Goal: Task Accomplishment & Management: Manage account settings

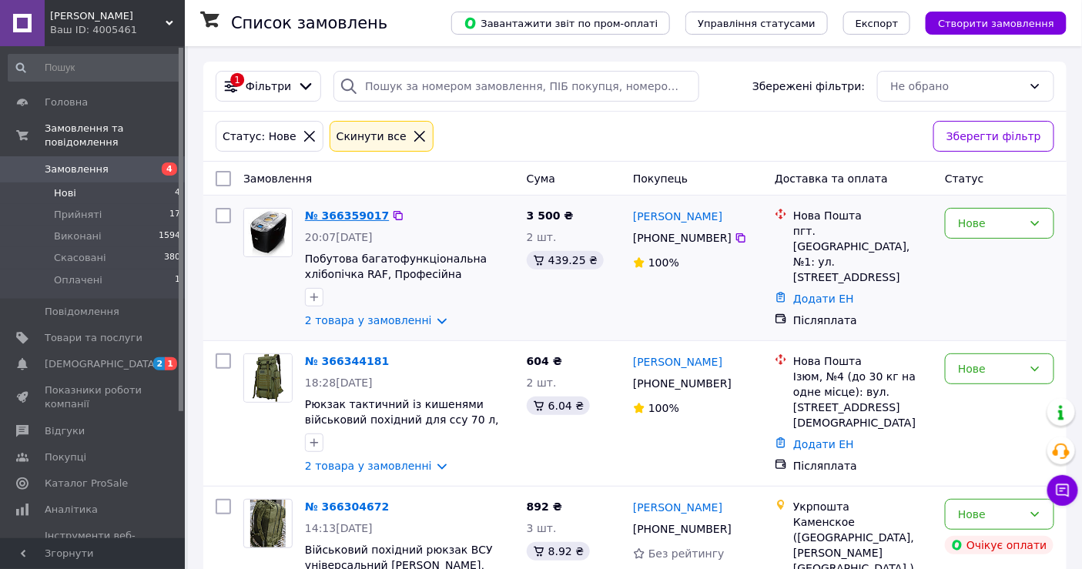
click at [348, 217] on link "№ 366359017" at bounding box center [347, 215] width 84 height 12
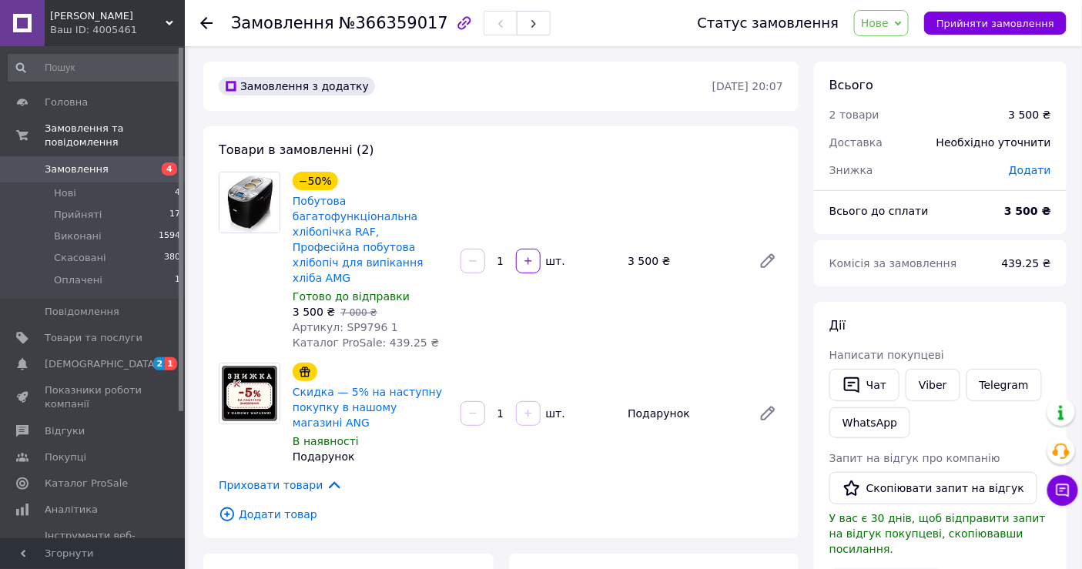
click at [354, 321] on span "Артикул: SP9796 1" at bounding box center [346, 327] width 106 height 12
copy span "SP9796"
click at [116, 270] on li "Оплачені 1" at bounding box center [94, 284] width 189 height 29
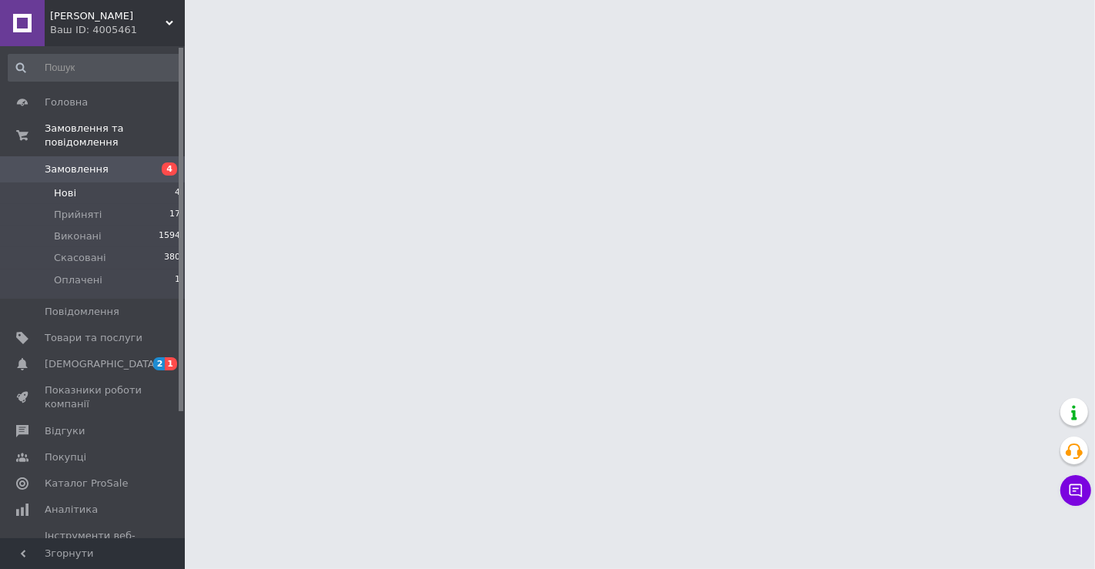
click at [72, 186] on span "Нові" at bounding box center [65, 193] width 22 height 14
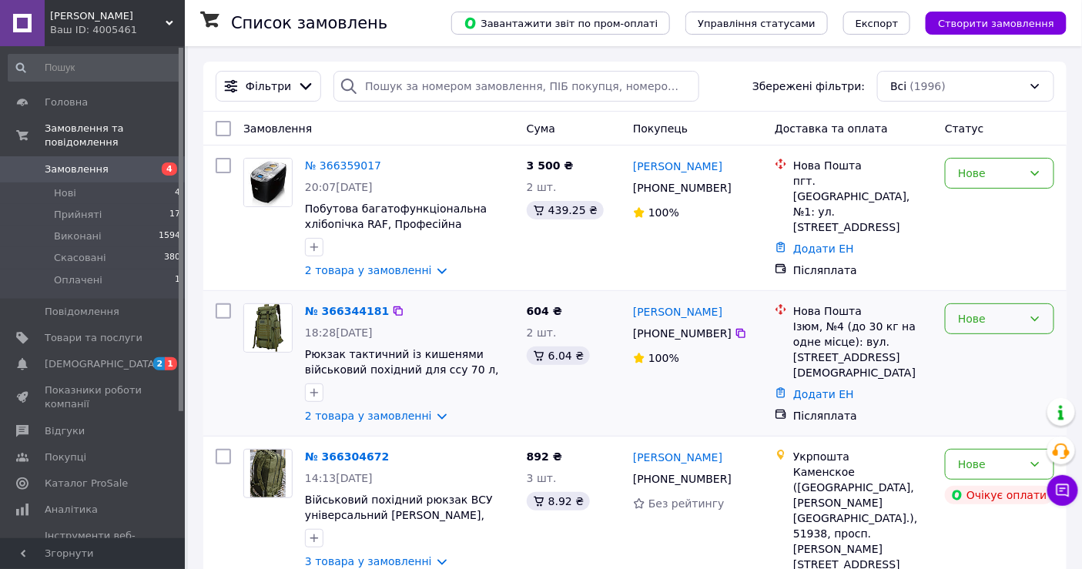
click at [967, 332] on div "Нове" at bounding box center [999, 318] width 109 height 31
click at [336, 460] on link "№ 366304672" at bounding box center [347, 457] width 84 height 12
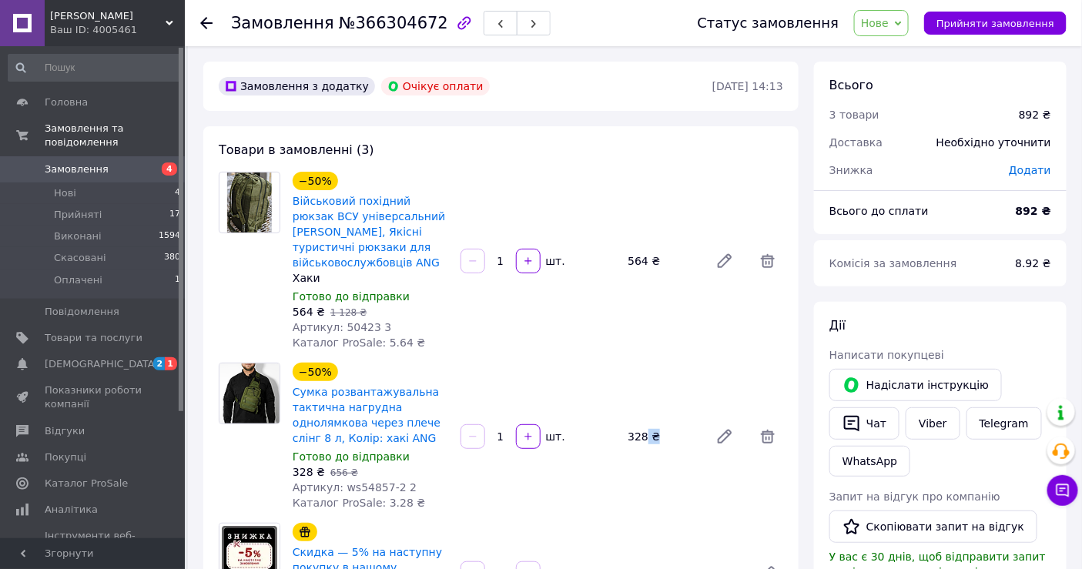
drag, startPoint x: 654, startPoint y: 370, endPoint x: 658, endPoint y: 362, distance: 9.0
click at [672, 378] on div "−50% Сумка розвантажувальна тактична нагрудна однолямкова через плече слінг 8 л…" at bounding box center [538, 437] width 503 height 154
click at [119, 351] on link "[DEMOGRAPHIC_DATA] 2 1" at bounding box center [94, 364] width 189 height 26
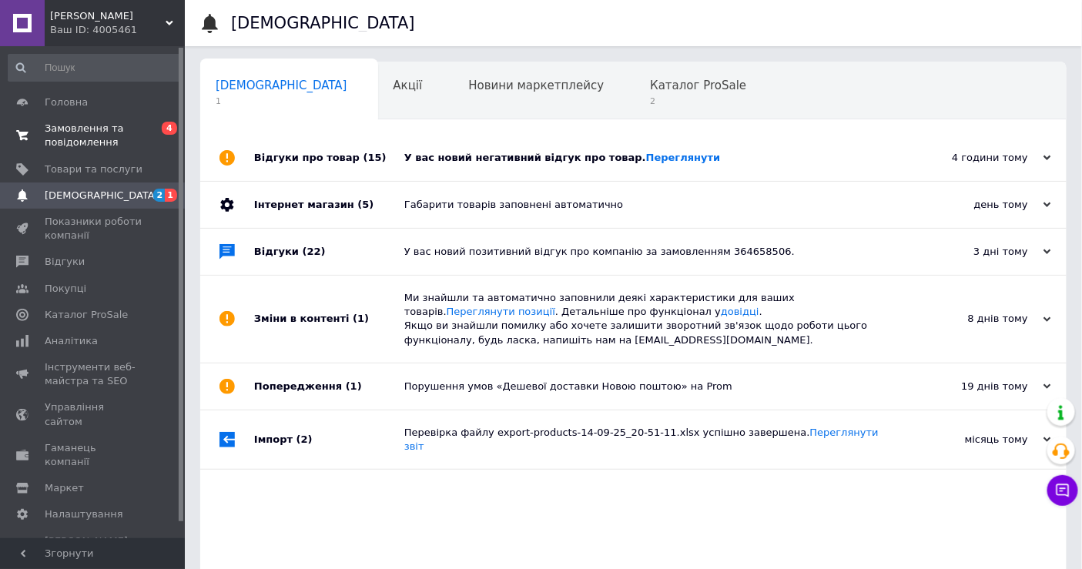
click at [75, 145] on span "Замовлення та повідомлення" at bounding box center [94, 136] width 98 height 28
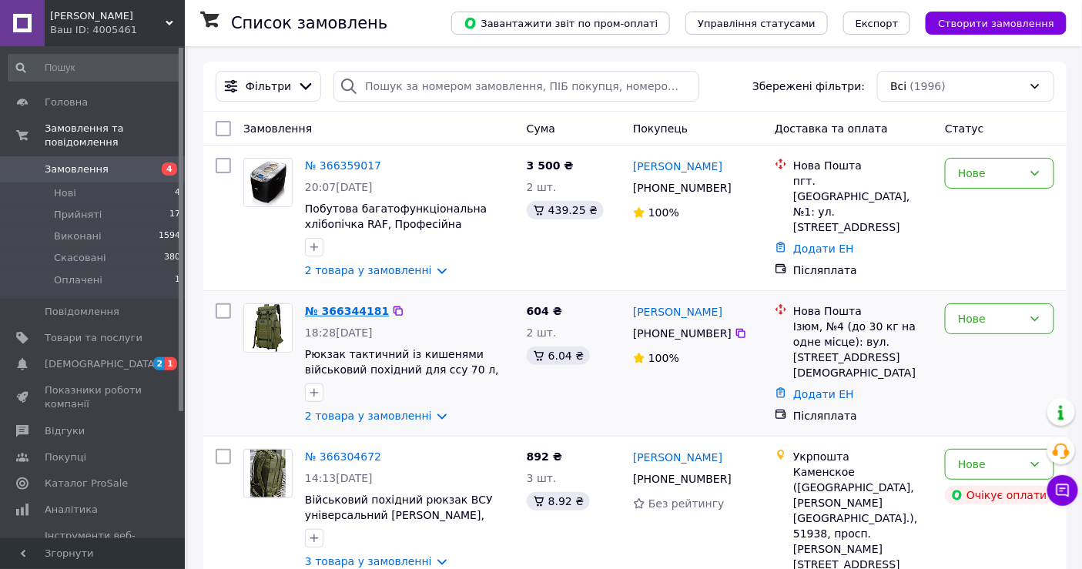
click at [350, 310] on link "№ 366344181" at bounding box center [347, 311] width 84 height 12
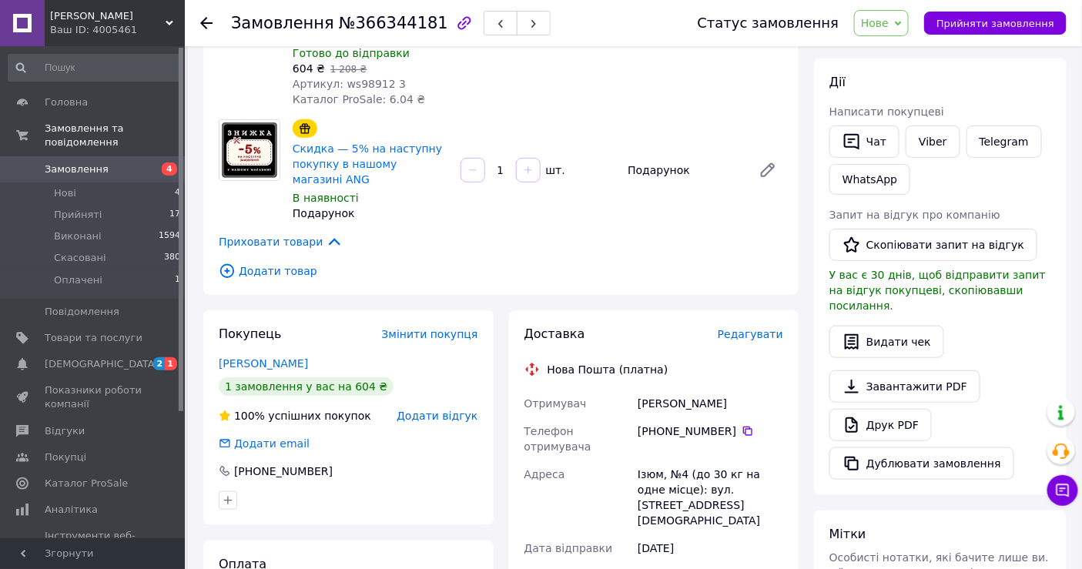
scroll to position [256, 0]
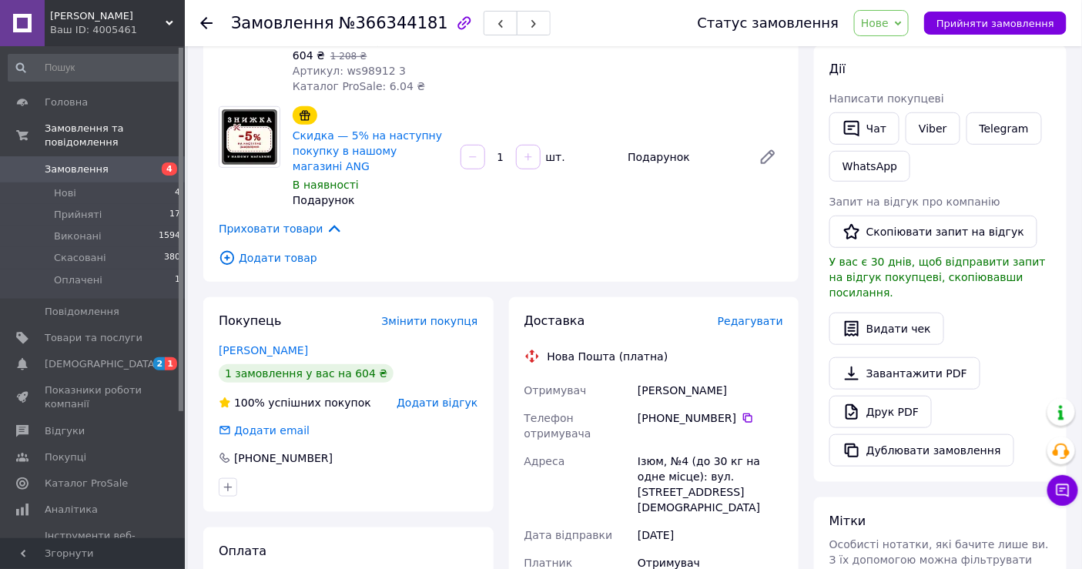
drag, startPoint x: 726, startPoint y: 358, endPoint x: 630, endPoint y: 360, distance: 95.5
click at [630, 377] on div "Отримувач [PERSON_NAME] Телефон отримувача [PHONE_NUMBER]   Адреса Ізюм, №4 (до…" at bounding box center [654, 548] width 266 height 342
copy div "Отримувач [PERSON_NAME]"
click at [742, 412] on icon at bounding box center [748, 418] width 12 height 12
click at [759, 315] on span "Редагувати" at bounding box center [750, 321] width 65 height 12
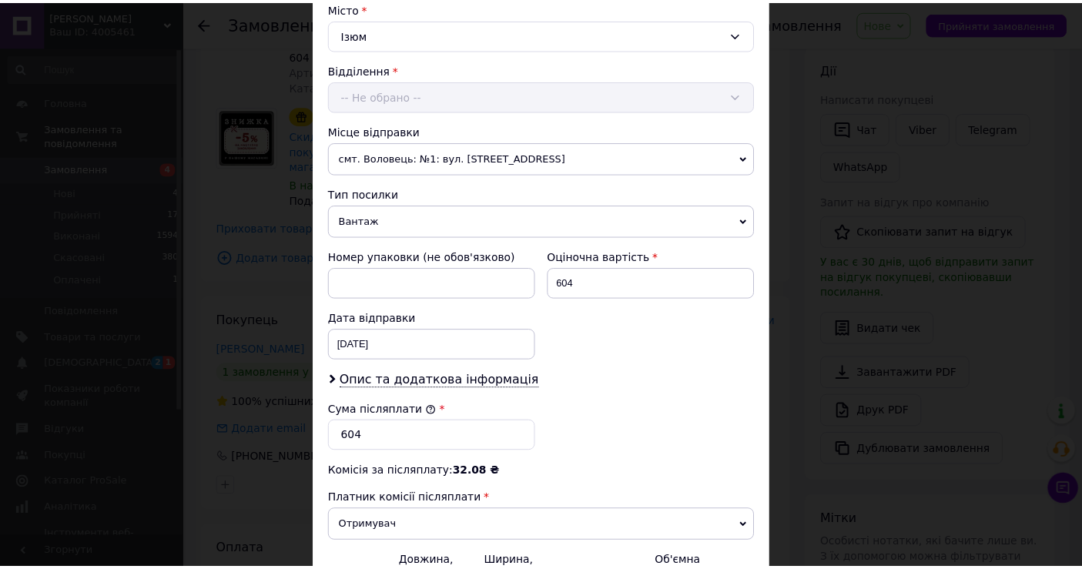
scroll to position [595, 0]
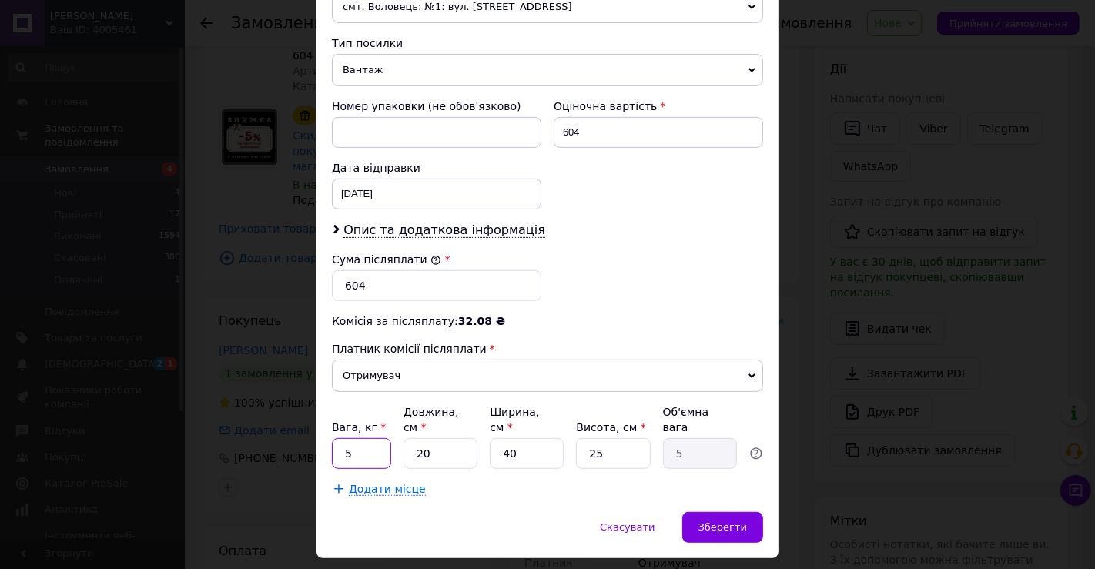
click at [364, 438] on input "5" at bounding box center [361, 453] width 59 height 31
type input "0.3"
drag, startPoint x: 435, startPoint y: 414, endPoint x: 390, endPoint y: 414, distance: 45.4
click at [390, 414] on div "Вага, кг * 0.3 Довжина, см * 20 Ширина, см * 40 Висота, см * 25 Об'ємна вага 5" at bounding box center [547, 436] width 431 height 65
type input "3"
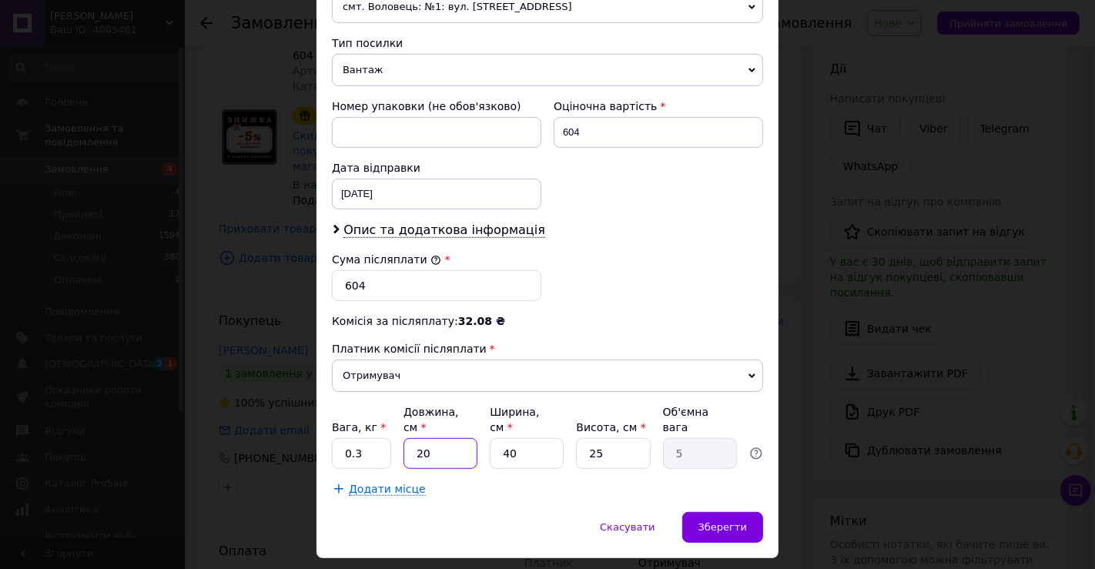
type input "0.75"
type input "32"
type input "8"
type input "32"
drag, startPoint x: 521, startPoint y: 414, endPoint x: 490, endPoint y: 417, distance: 30.9
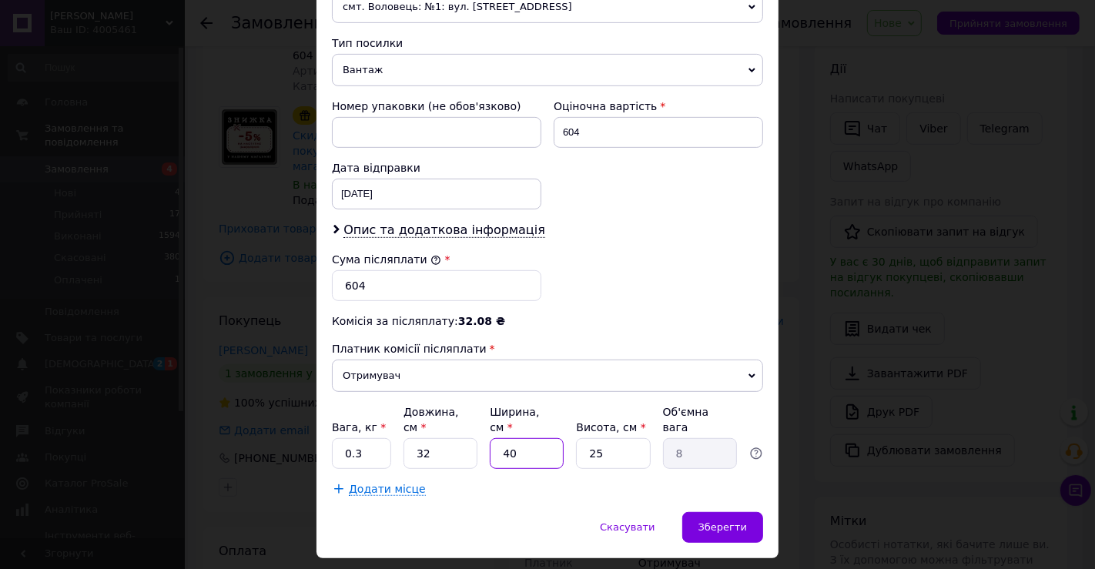
click at [490, 438] on input "40" at bounding box center [527, 453] width 74 height 31
type input "9"
type input "1.8"
type input "9"
drag, startPoint x: 600, startPoint y: 414, endPoint x: 583, endPoint y: 413, distance: 17.0
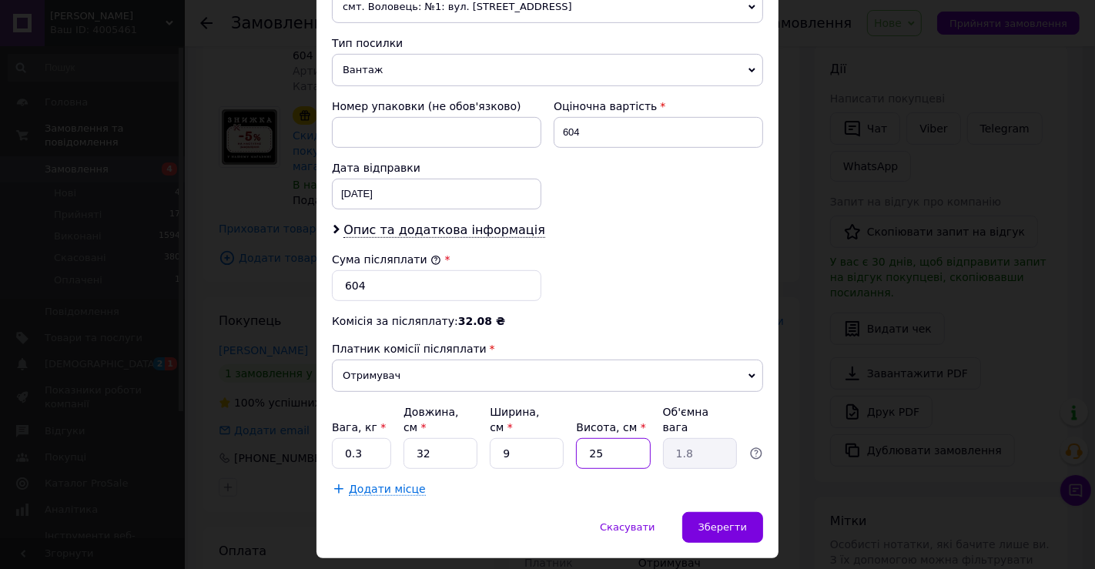
click at [585, 438] on input "25" at bounding box center [613, 453] width 74 height 31
type input "1"
type input "0.1"
type input "12"
type input "0.86"
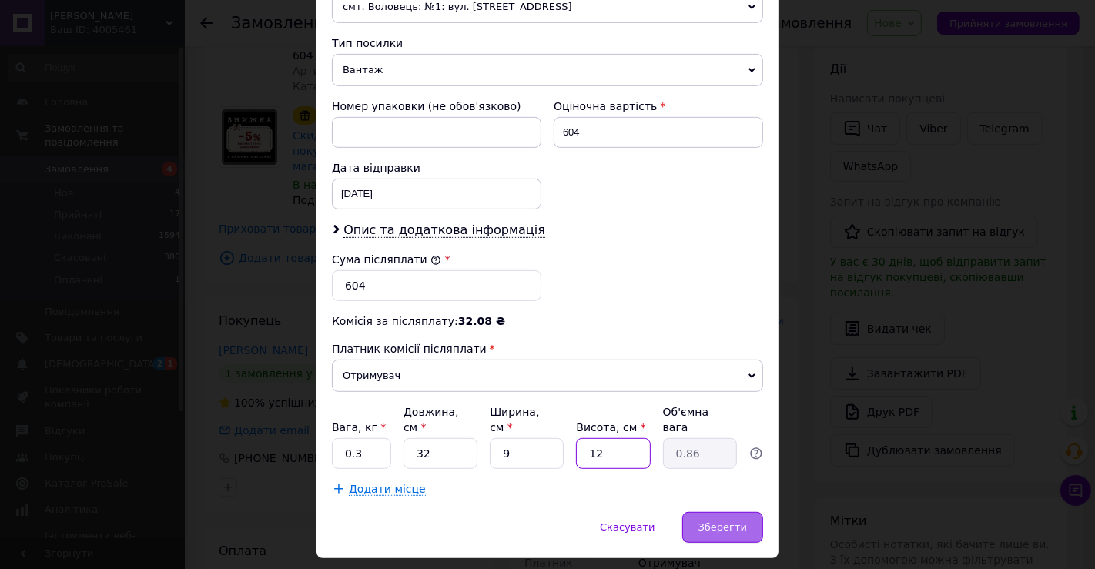
type input "12"
click at [726, 512] on div "Зберегти" at bounding box center [722, 527] width 81 height 31
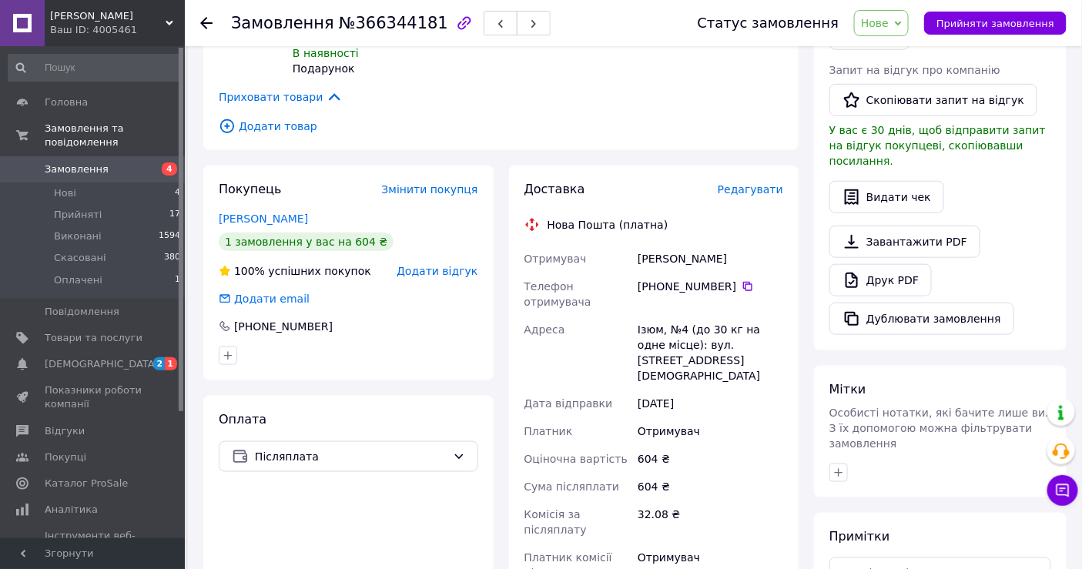
scroll to position [513, 0]
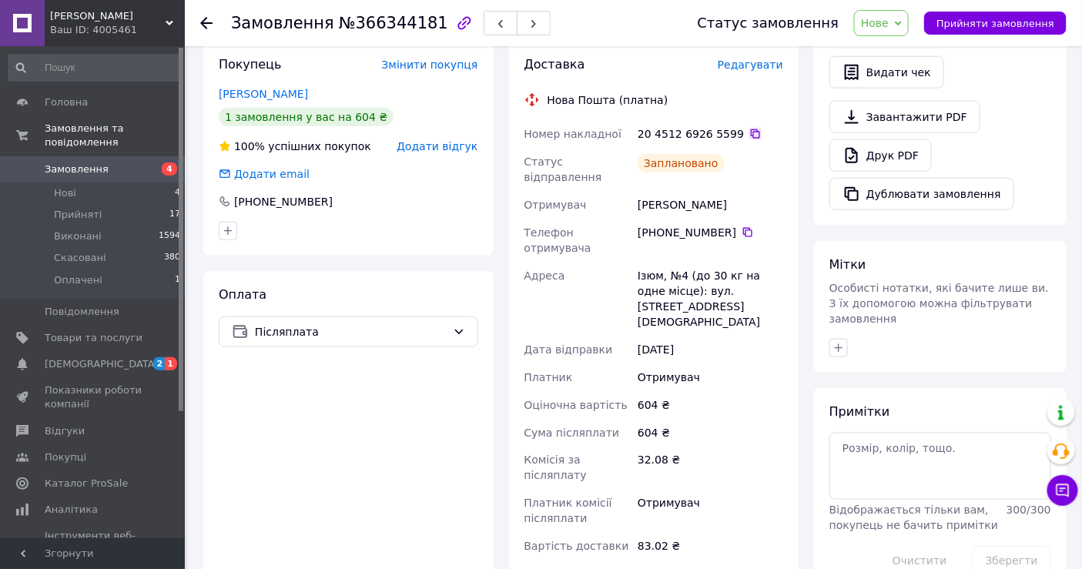
click at [749, 128] on icon at bounding box center [755, 134] width 12 height 12
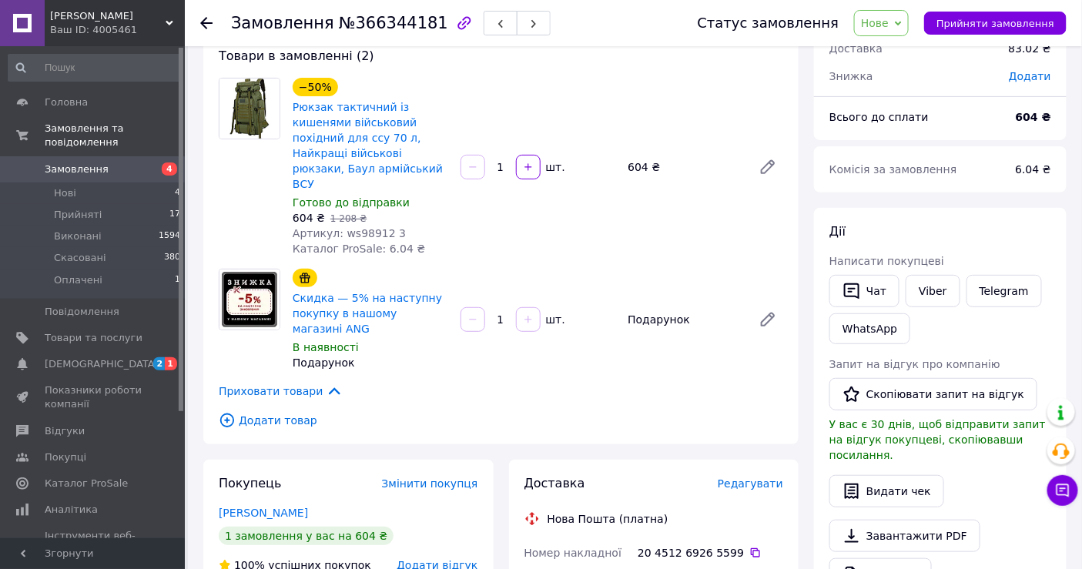
scroll to position [85, 0]
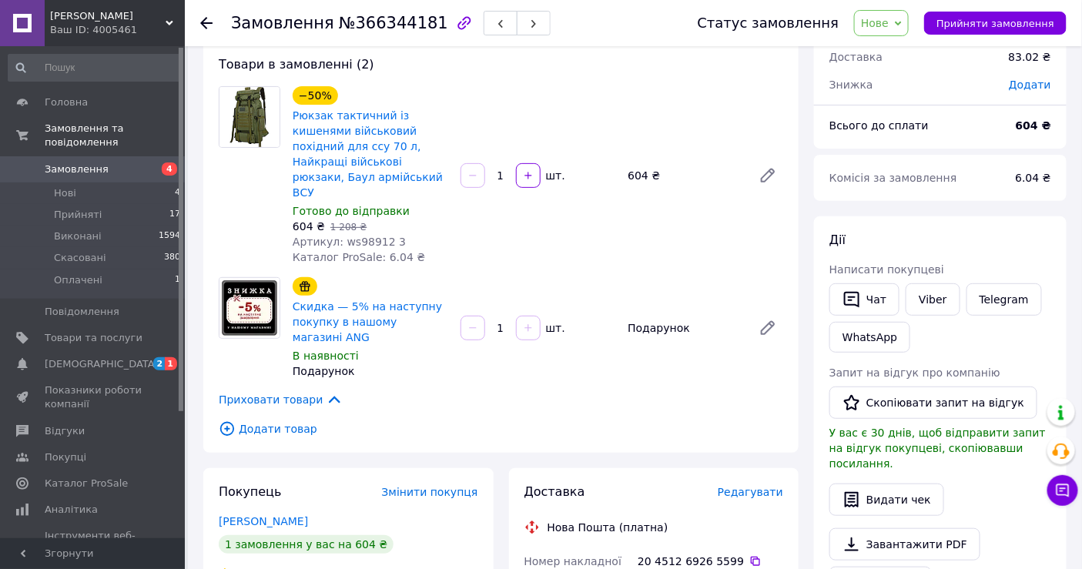
click at [906, 25] on span "Нове" at bounding box center [881, 23] width 55 height 26
click at [902, 51] on li "Прийнято" at bounding box center [890, 53] width 71 height 23
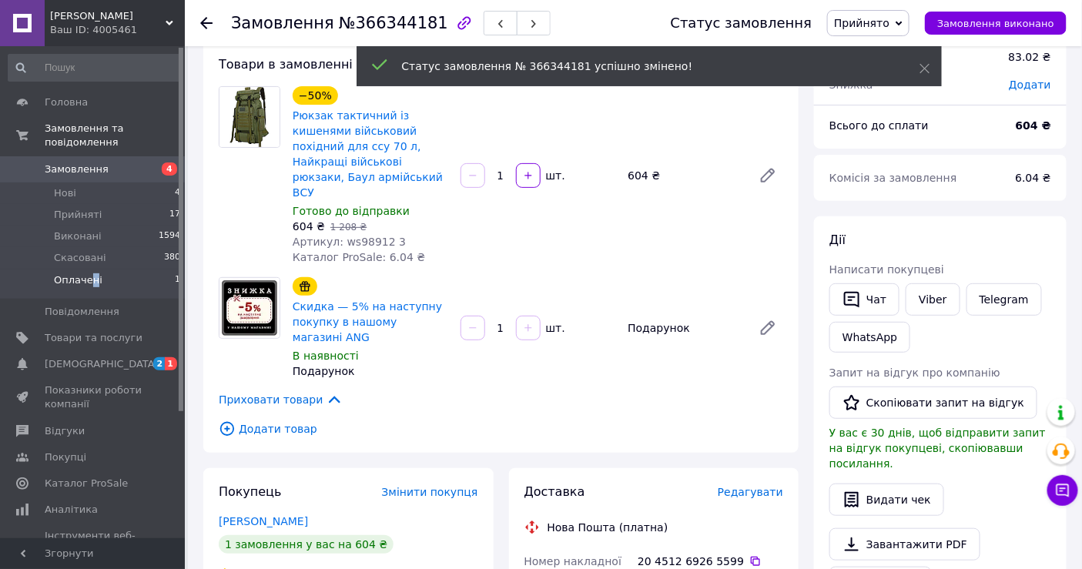
drag, startPoint x: 91, startPoint y: 260, endPoint x: 92, endPoint y: 270, distance: 9.4
click at [90, 273] on span "Оплачені" at bounding box center [78, 280] width 49 height 14
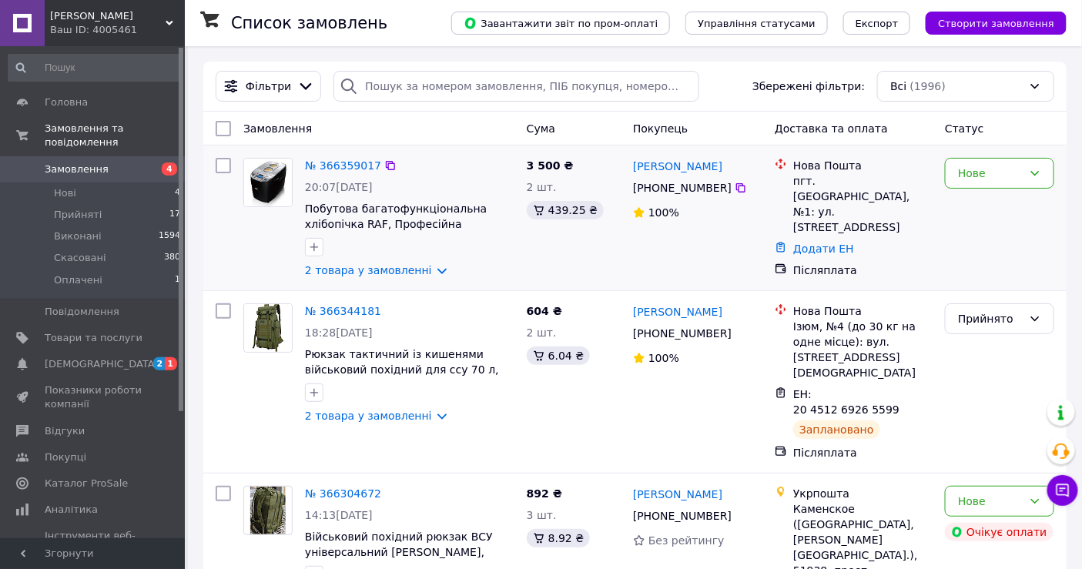
click at [337, 155] on div "№ 366359017 20:07[DATE] Побутова багатофункціональна хлібопічка RAF, Професійна…" at bounding box center [410, 218] width 222 height 132
click at [340, 156] on div "№ 366359017" at bounding box center [342, 165] width 79 height 18
click at [331, 166] on link "№ 366359017" at bounding box center [343, 165] width 76 height 12
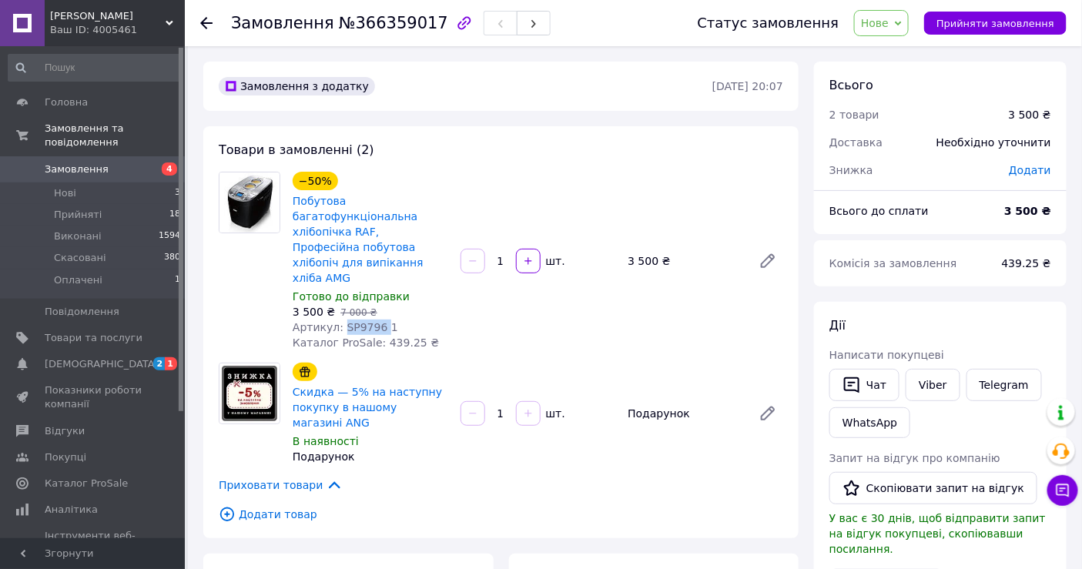
drag, startPoint x: 337, startPoint y: 310, endPoint x: 375, endPoint y: 314, distance: 38.8
click at [375, 321] on span "Артикул: SP9796 1" at bounding box center [346, 327] width 106 height 12
copy span "SP9796"
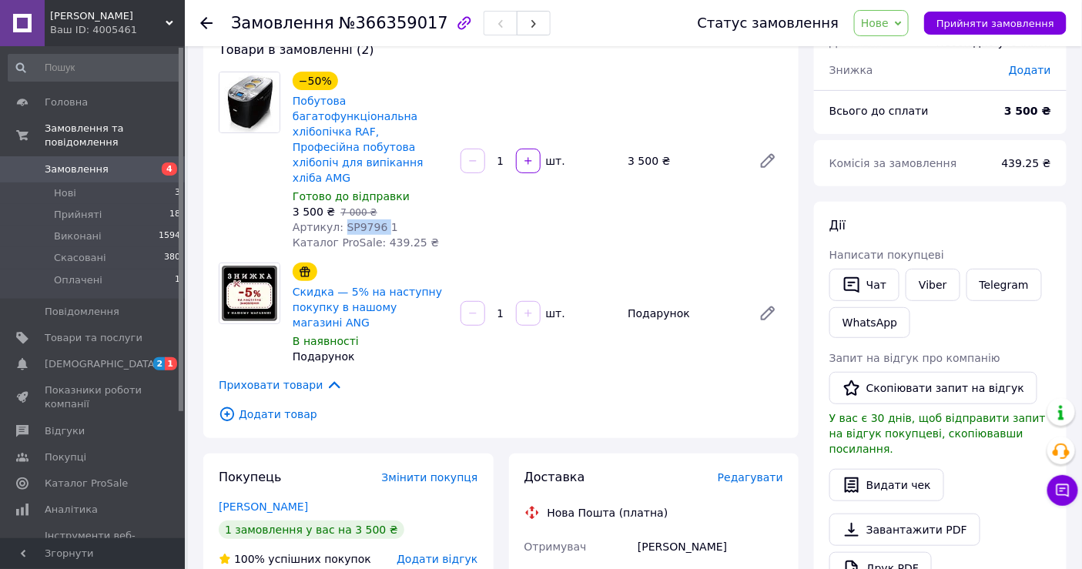
scroll to position [256, 0]
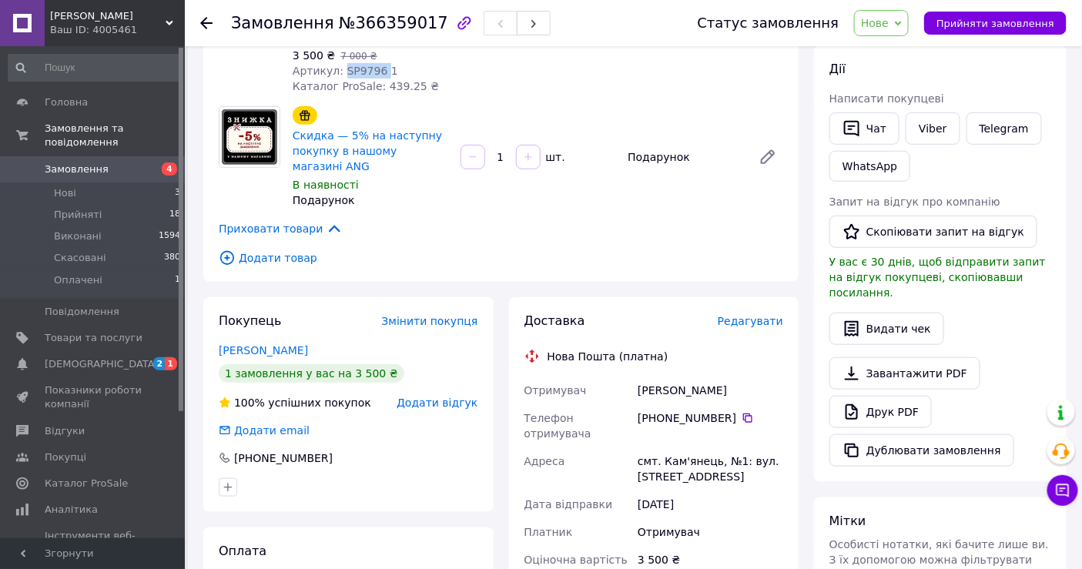
drag, startPoint x: 637, startPoint y: 380, endPoint x: 744, endPoint y: 383, distance: 107.1
click at [744, 383] on div "[PERSON_NAME]" at bounding box center [711, 391] width 152 height 28
copy div "[PERSON_NAME]"
click at [742, 412] on icon at bounding box center [748, 418] width 12 height 12
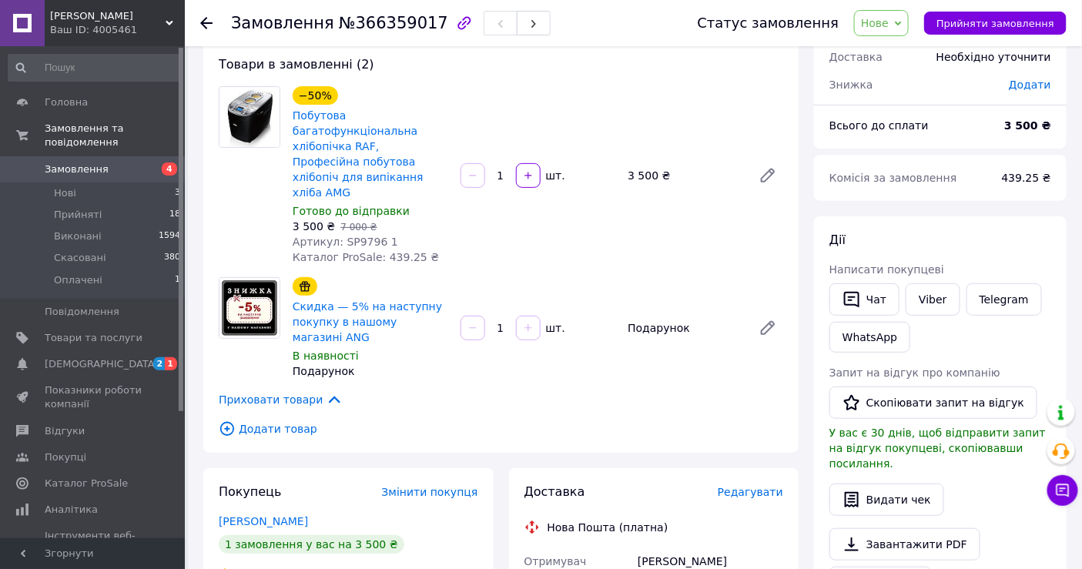
scroll to position [0, 0]
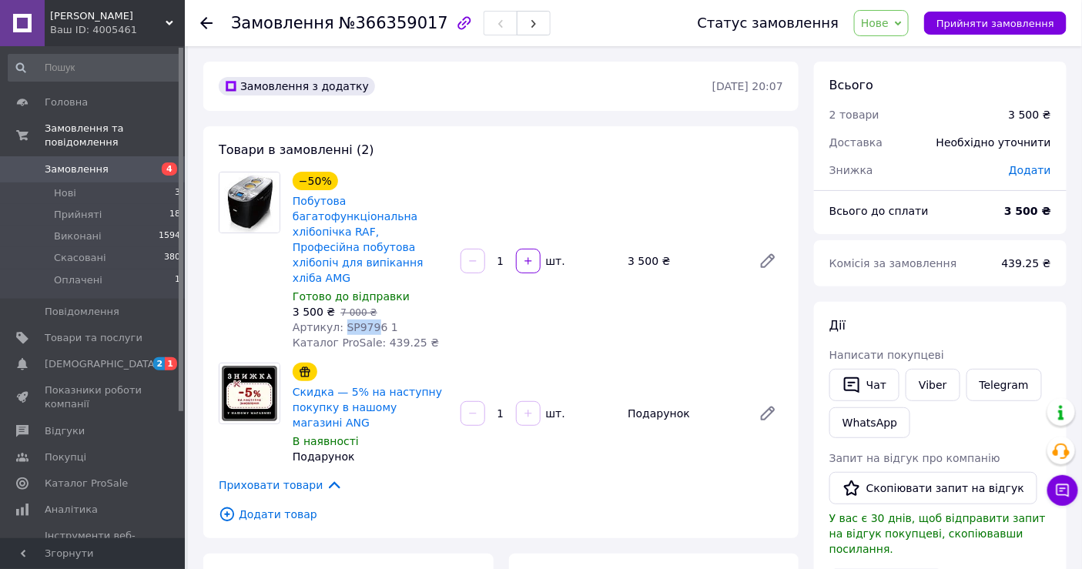
drag, startPoint x: 340, startPoint y: 307, endPoint x: 367, endPoint y: 307, distance: 27.0
click at [367, 321] on span "Артикул: SP9796 1" at bounding box center [346, 327] width 106 height 12
copy span "SP979"
click at [85, 331] on span "Товари та послуги" at bounding box center [94, 338] width 98 height 14
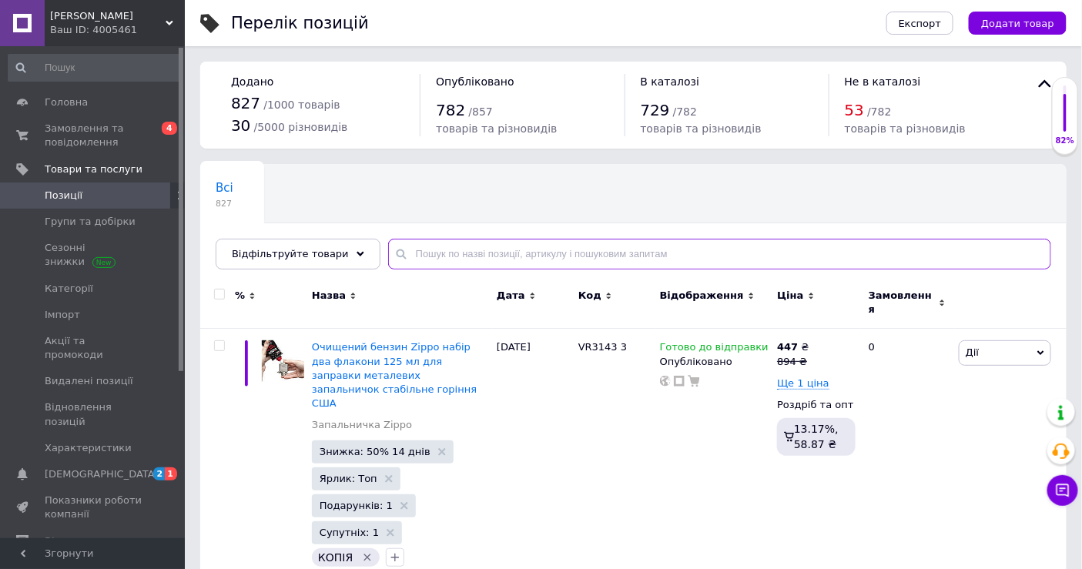
click at [390, 256] on input "text" at bounding box center [719, 254] width 663 height 31
paste input "SP979"
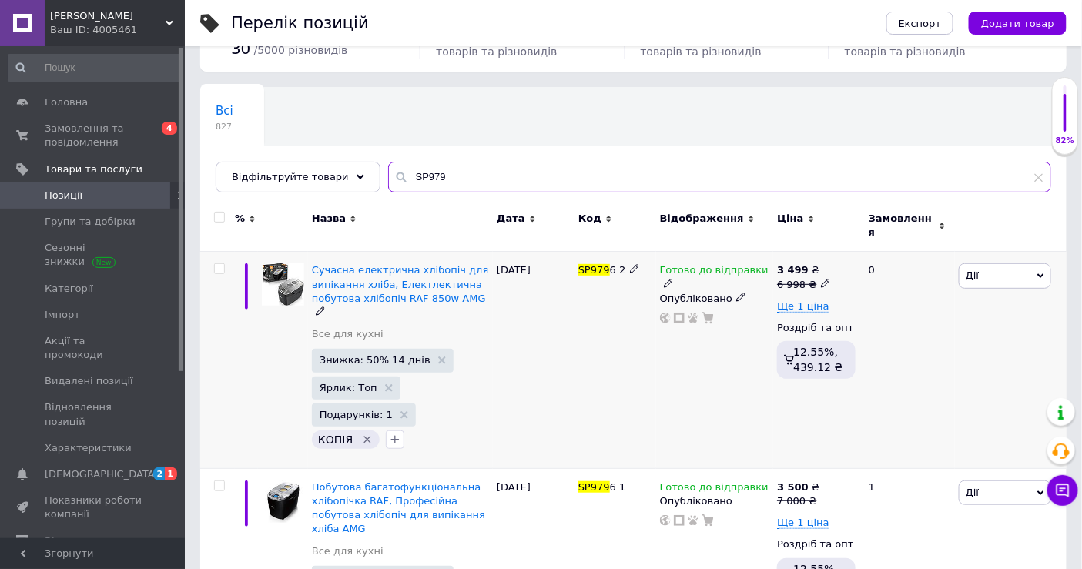
scroll to position [171, 0]
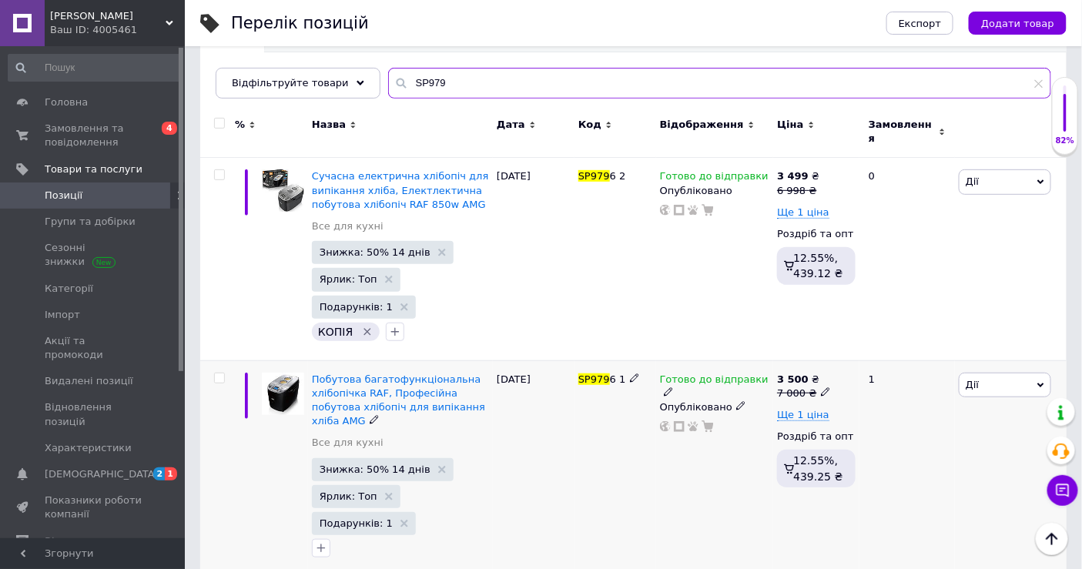
type input "SP979"
click at [821, 387] on icon at bounding box center [825, 391] width 9 height 9
click at [860, 358] on input "7000" at bounding box center [895, 369] width 117 height 31
type input "7100"
click at [893, 454] on div "1" at bounding box center [908, 468] width 96 height 217
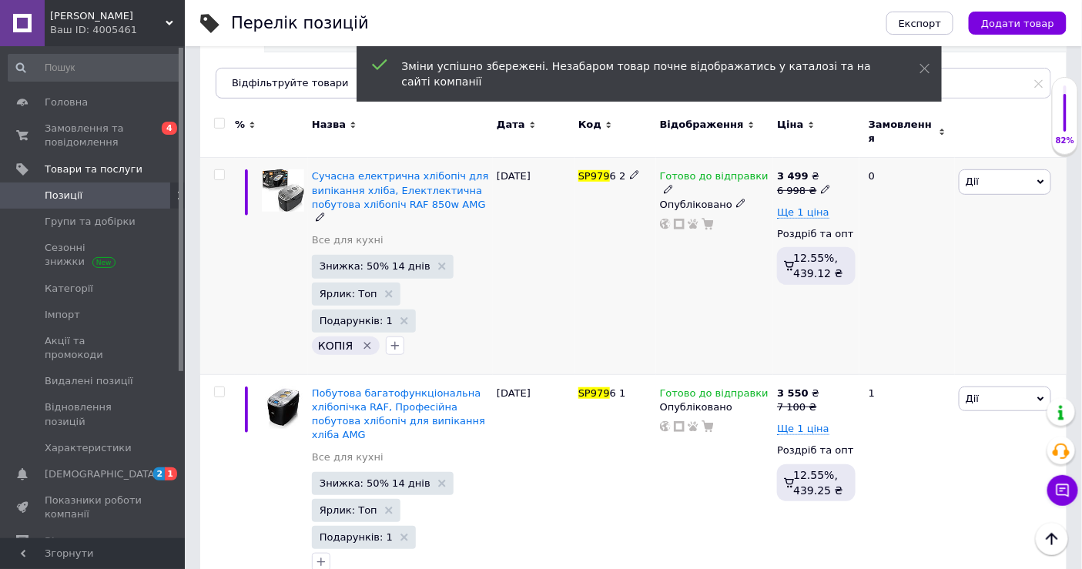
click at [821, 185] on icon at bounding box center [825, 189] width 9 height 9
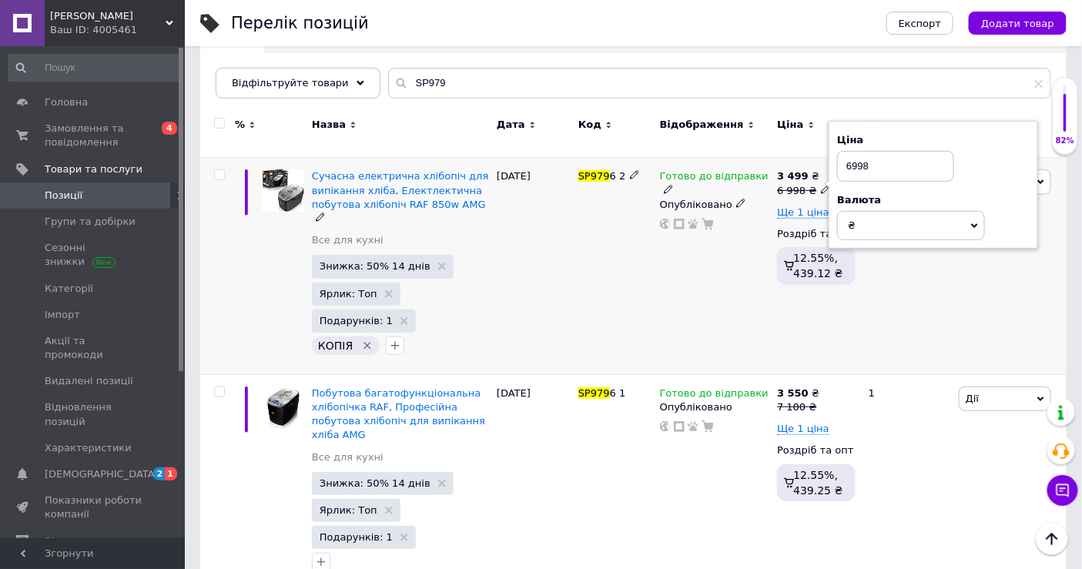
click at [856, 152] on input "6998" at bounding box center [895, 166] width 117 height 31
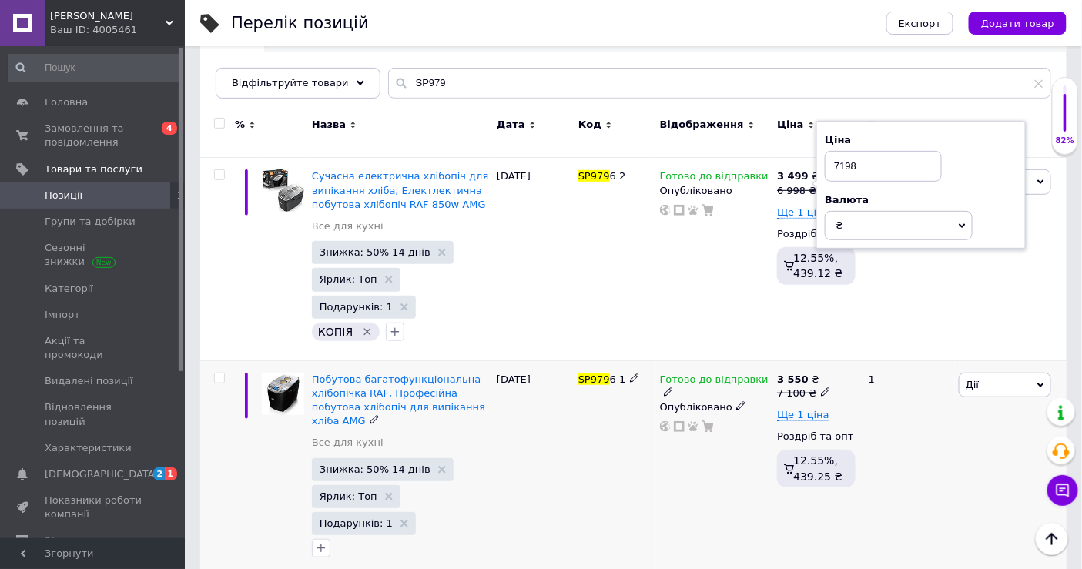
type input "7198"
drag, startPoint x: 927, startPoint y: 373, endPoint x: 928, endPoint y: 364, distance: 9.4
click at [927, 370] on div "1" at bounding box center [908, 468] width 96 height 217
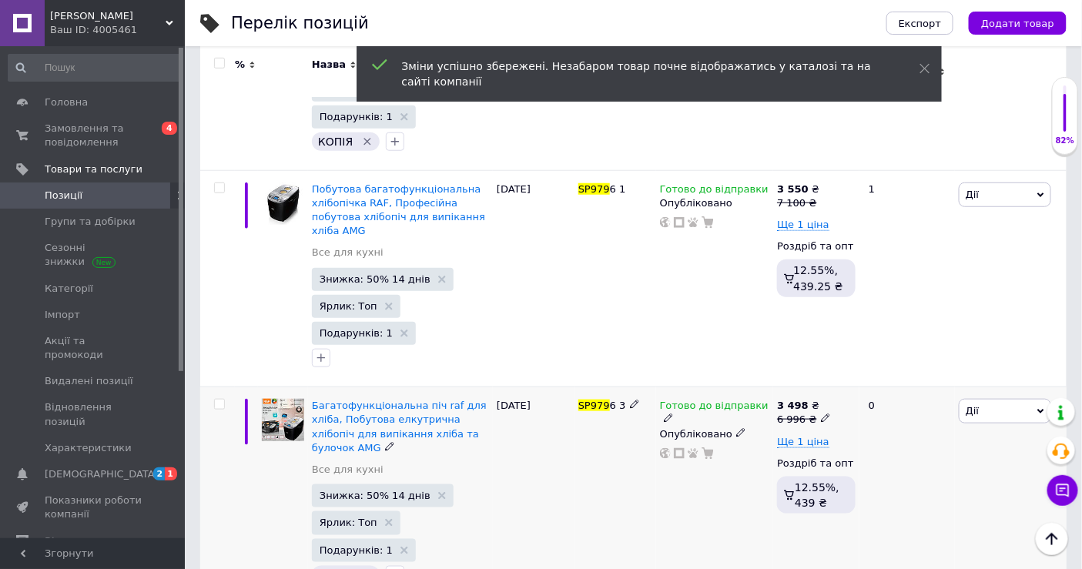
scroll to position [371, 0]
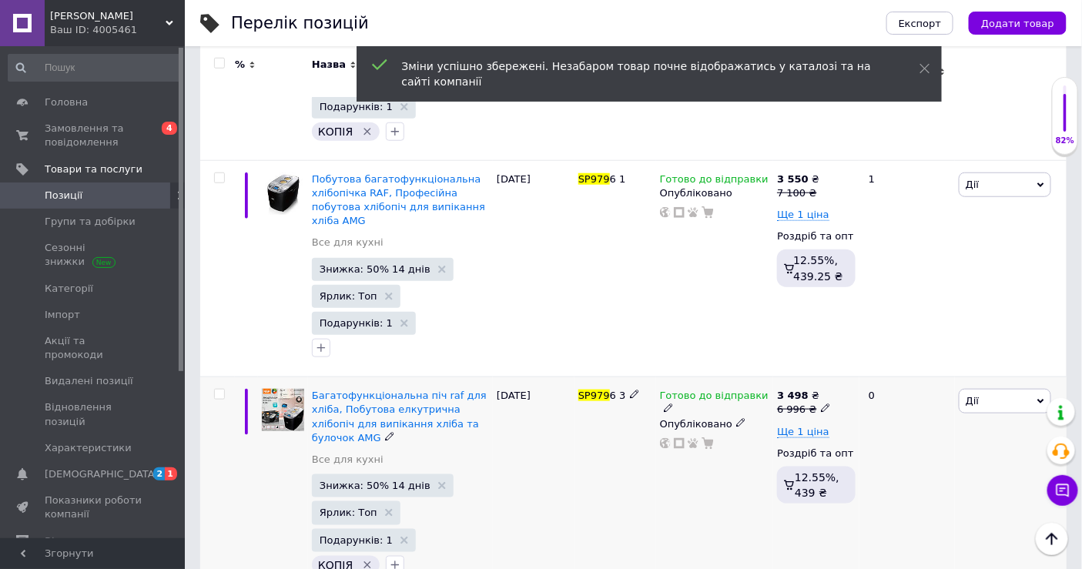
click at [821, 404] on icon at bounding box center [825, 408] width 9 height 9
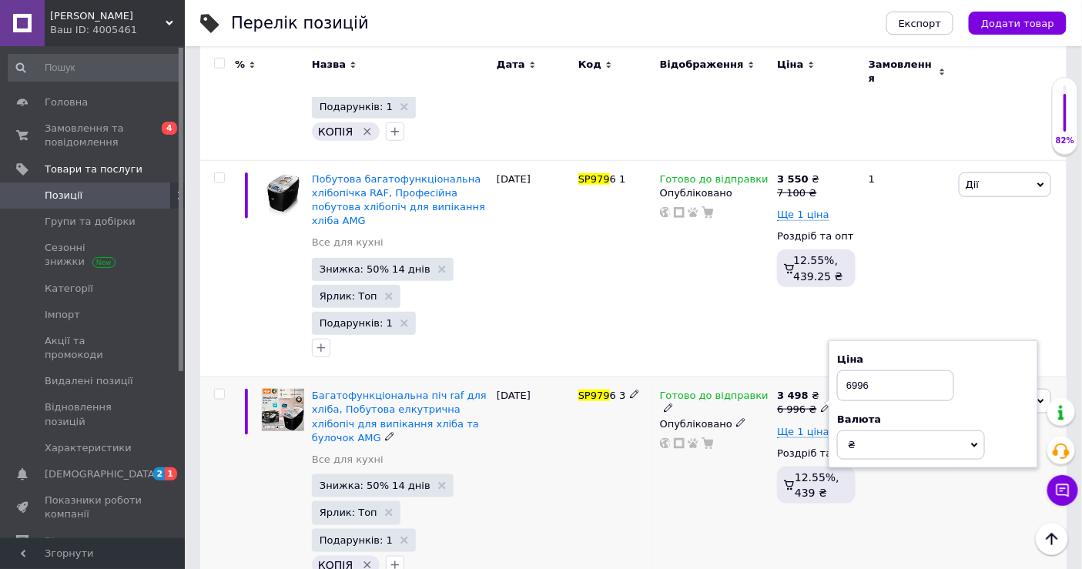
click at [856, 370] on input "6996" at bounding box center [895, 385] width 117 height 31
type input "7196"
click at [697, 437] on div "Готово до відправки Опубліковано" at bounding box center [715, 485] width 118 height 216
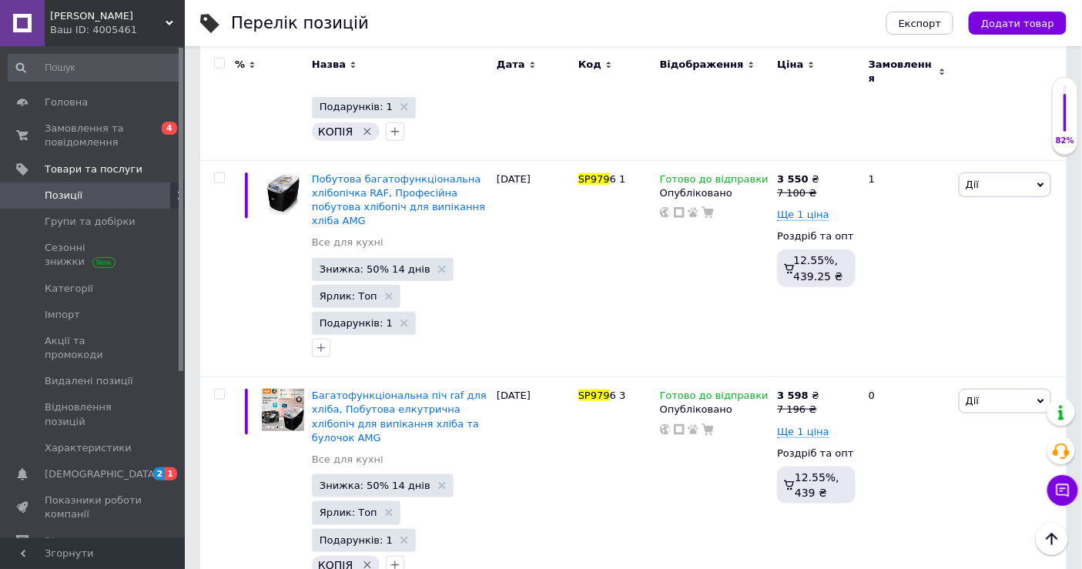
click at [102, 461] on link "[DEMOGRAPHIC_DATA] 2 1" at bounding box center [94, 474] width 189 height 26
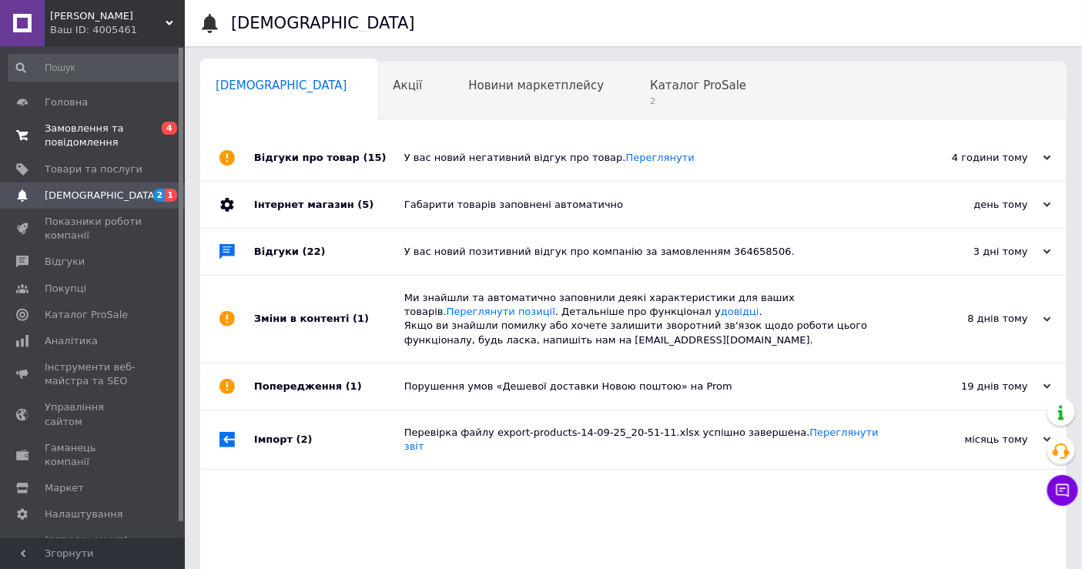
click at [104, 129] on span "Замовлення та повідомлення" at bounding box center [94, 136] width 98 height 28
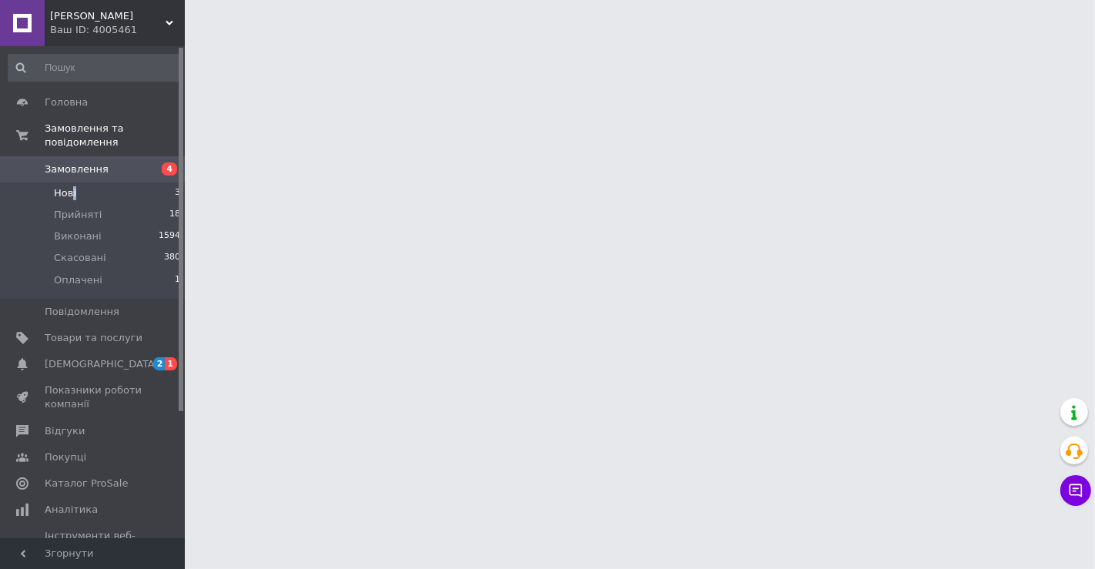
click at [73, 186] on span "Нові" at bounding box center [65, 193] width 22 height 14
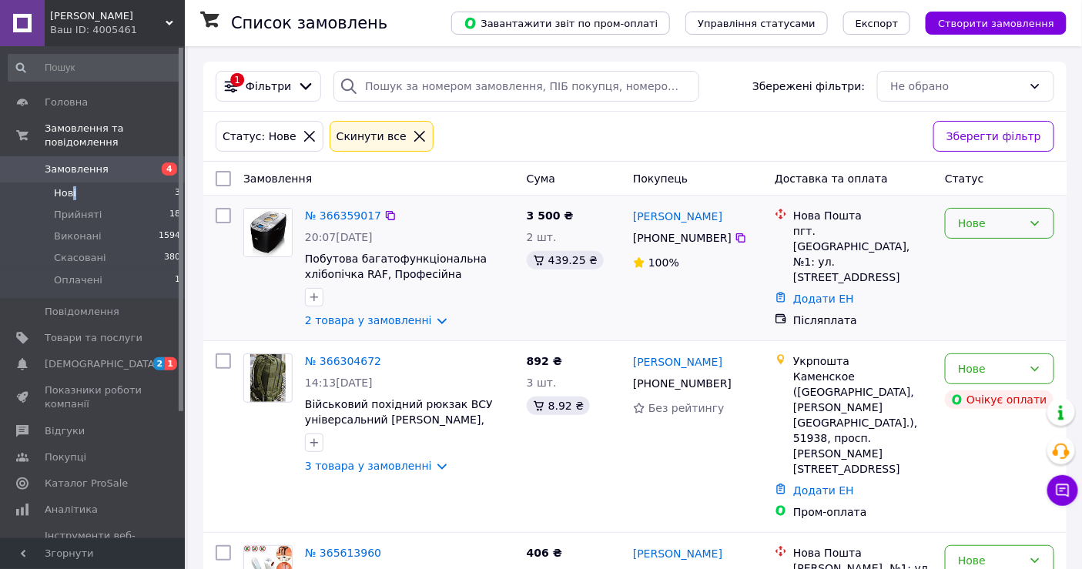
click at [1034, 224] on icon at bounding box center [1035, 223] width 12 height 12
click at [987, 253] on li "Прийнято" at bounding box center [1001, 254] width 108 height 28
click at [95, 357] on span "[DEMOGRAPHIC_DATA]" at bounding box center [102, 364] width 114 height 14
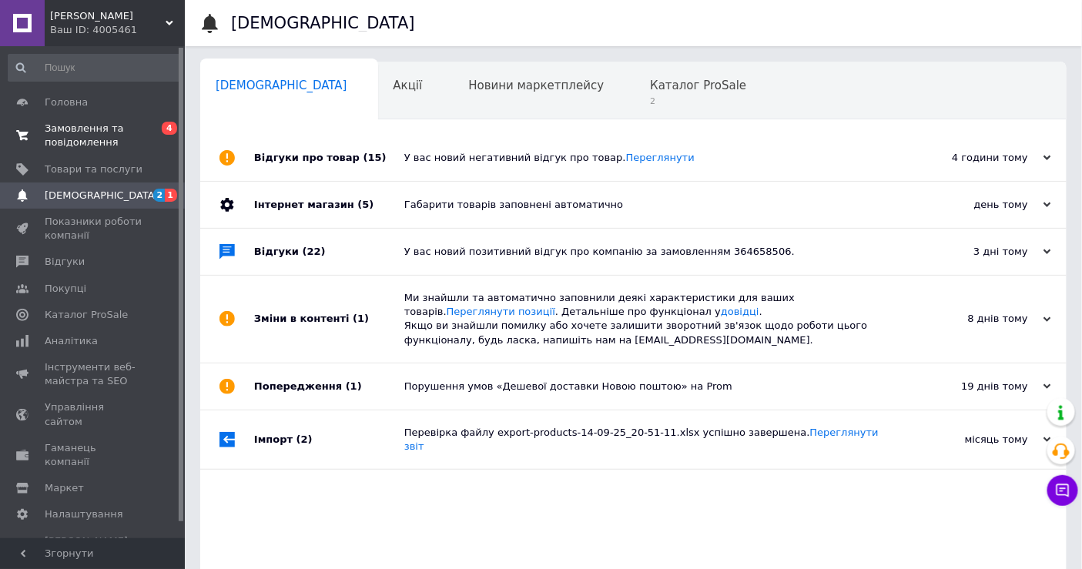
click at [79, 136] on span "Замовлення та повідомлення" at bounding box center [94, 136] width 98 height 28
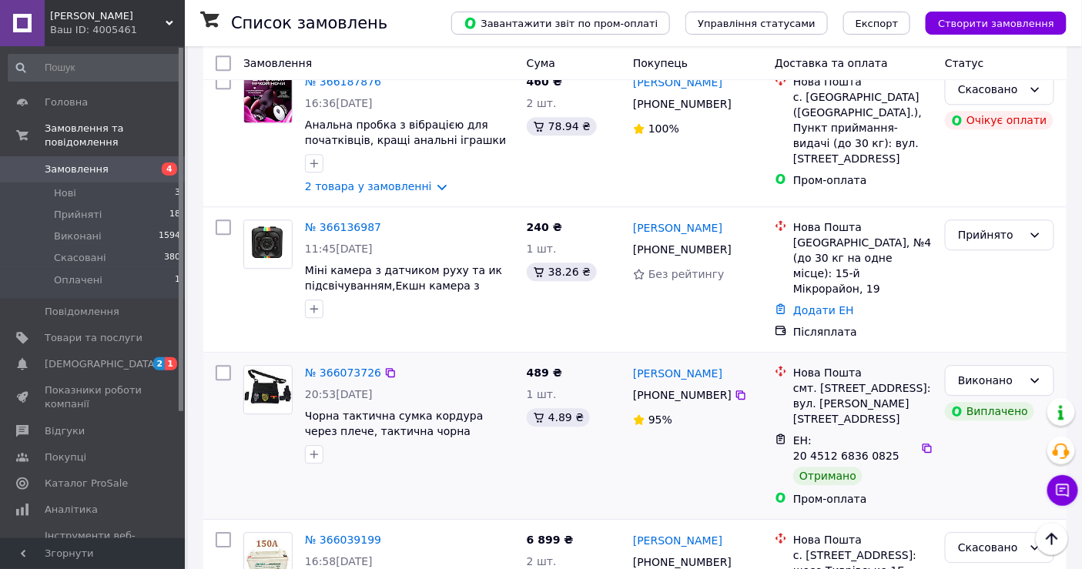
scroll to position [1112, 0]
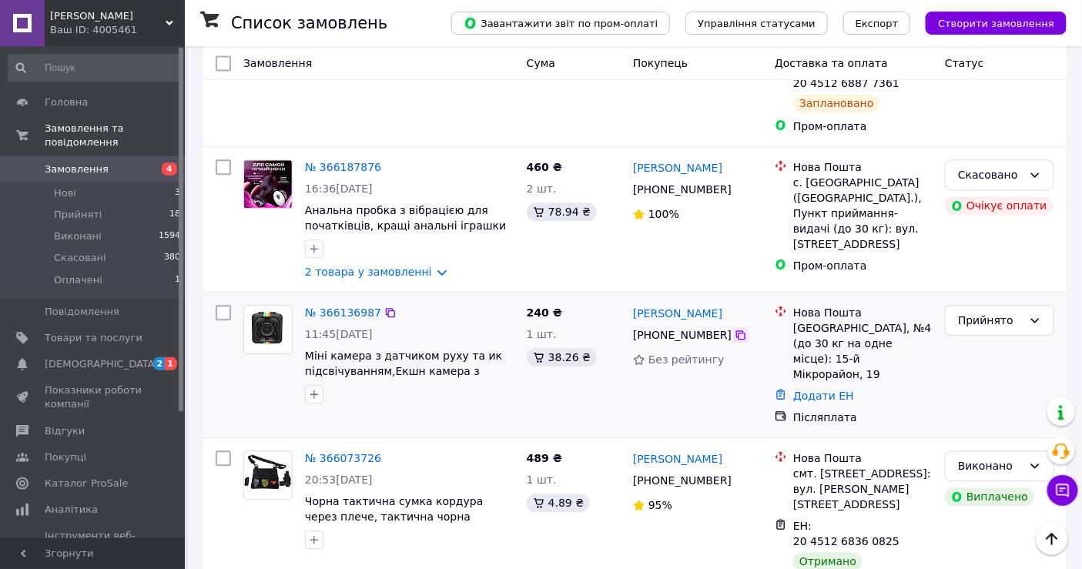
click at [735, 329] on icon at bounding box center [741, 335] width 12 height 12
click at [337, 307] on link "№ 366136987" at bounding box center [343, 313] width 76 height 12
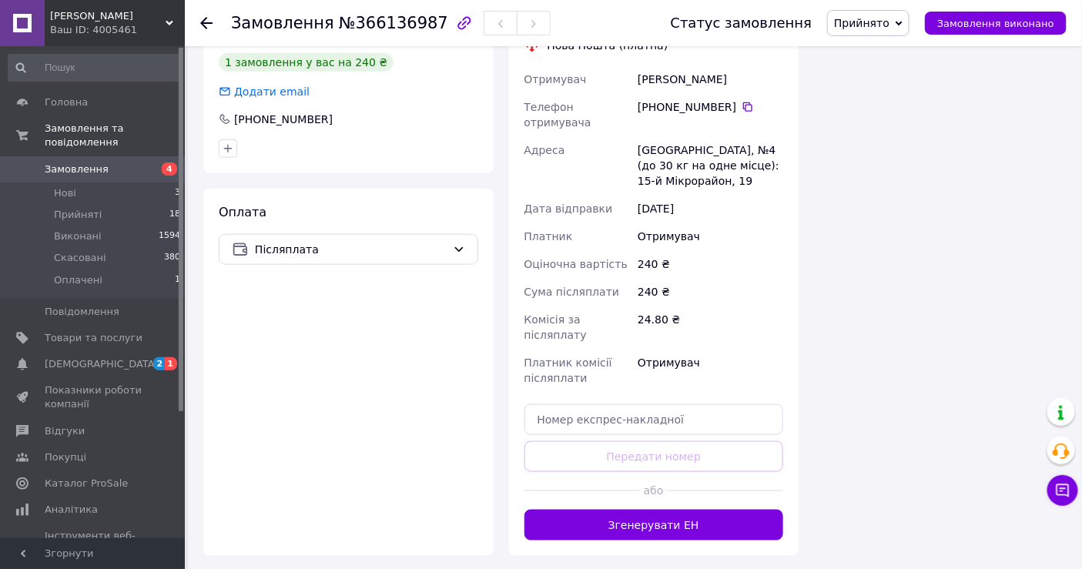
scroll to position [514, 0]
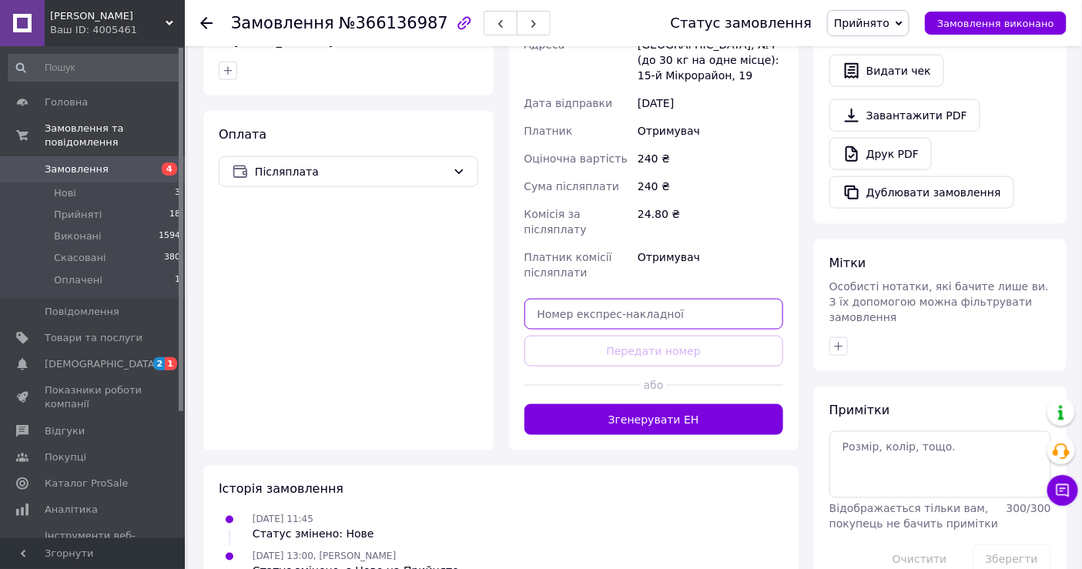
click at [546, 299] on input "text" at bounding box center [654, 314] width 260 height 31
paste input "20451268619316"
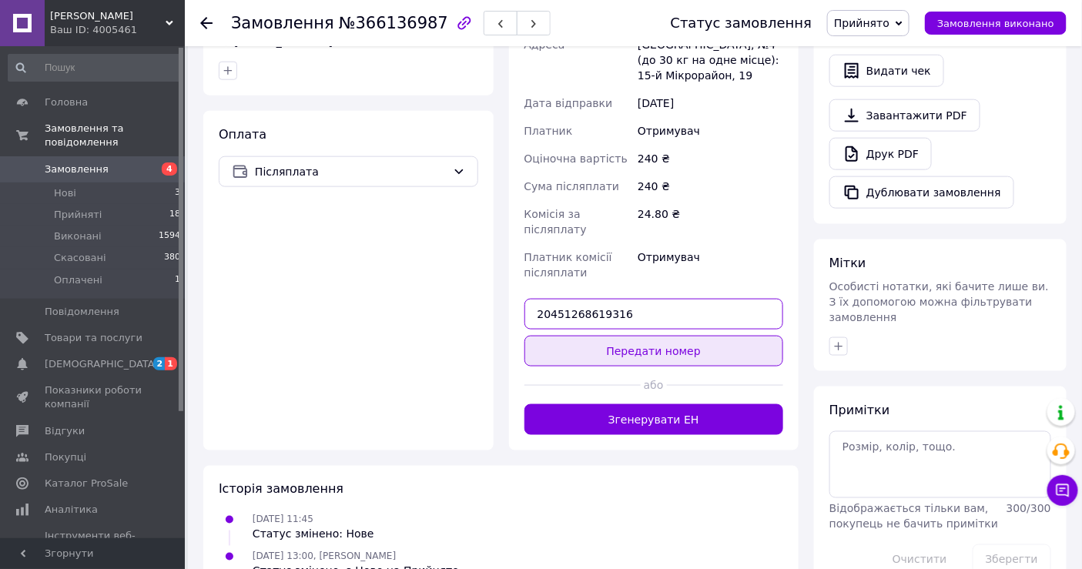
type input "20451268619316"
click at [637, 336] on button "Передати номер" at bounding box center [654, 351] width 260 height 31
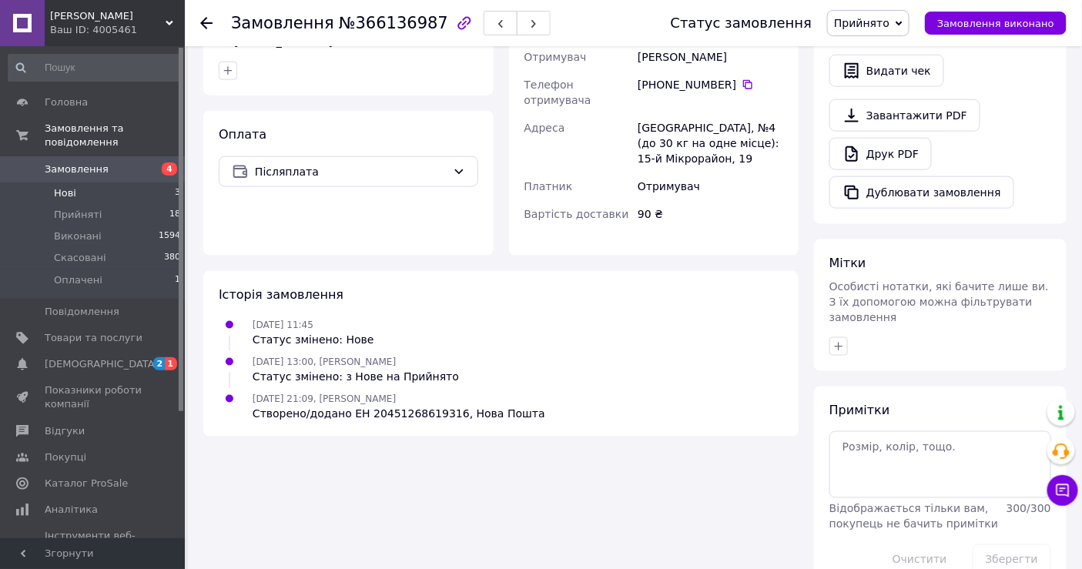
click at [74, 186] on span "Нові" at bounding box center [65, 193] width 22 height 14
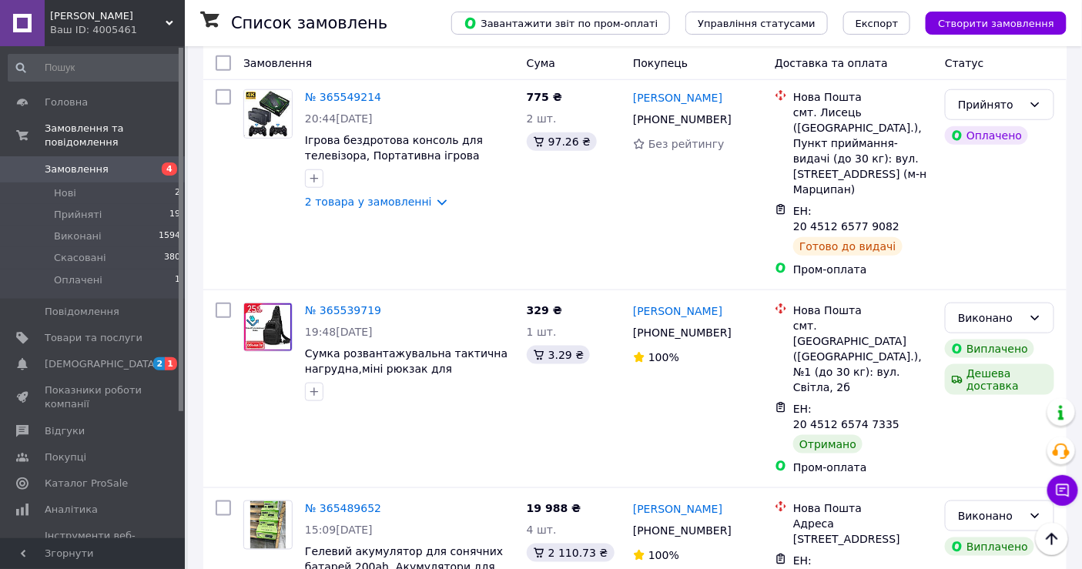
scroll to position [4364, 0]
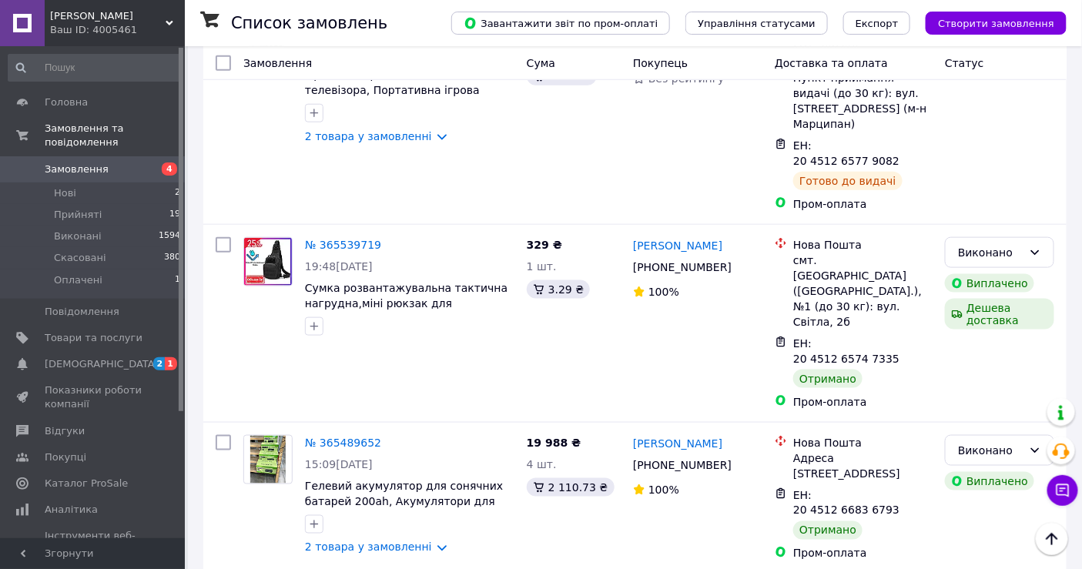
drag, startPoint x: 984, startPoint y: 255, endPoint x: 902, endPoint y: 387, distance: 155.6
click at [984, 255] on li "Виконано" at bounding box center [1001, 260] width 108 height 28
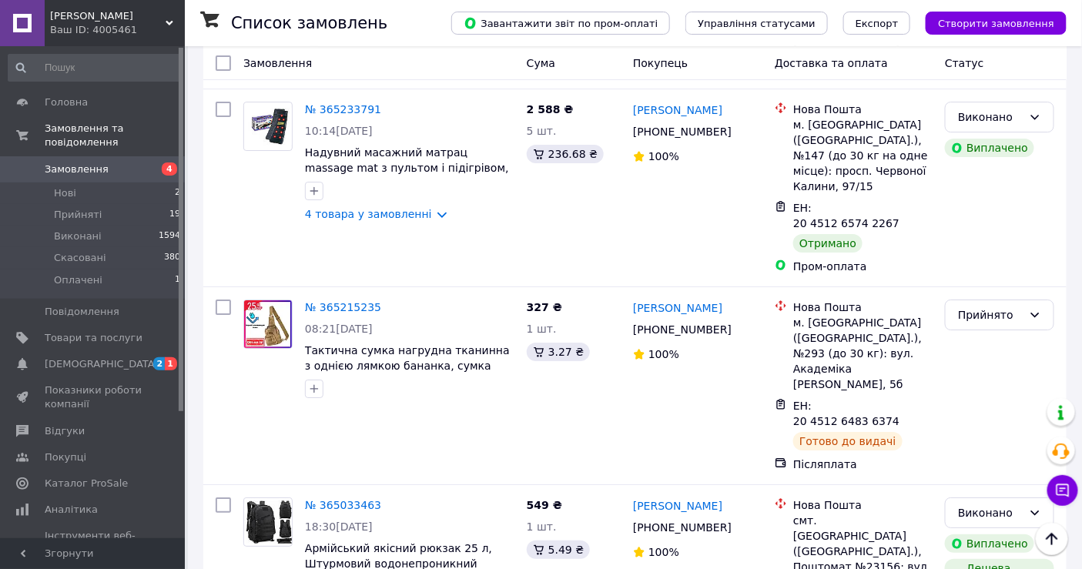
scroll to position [5623, 0]
click at [980, 355] on li "Виконано" at bounding box center [1001, 354] width 108 height 28
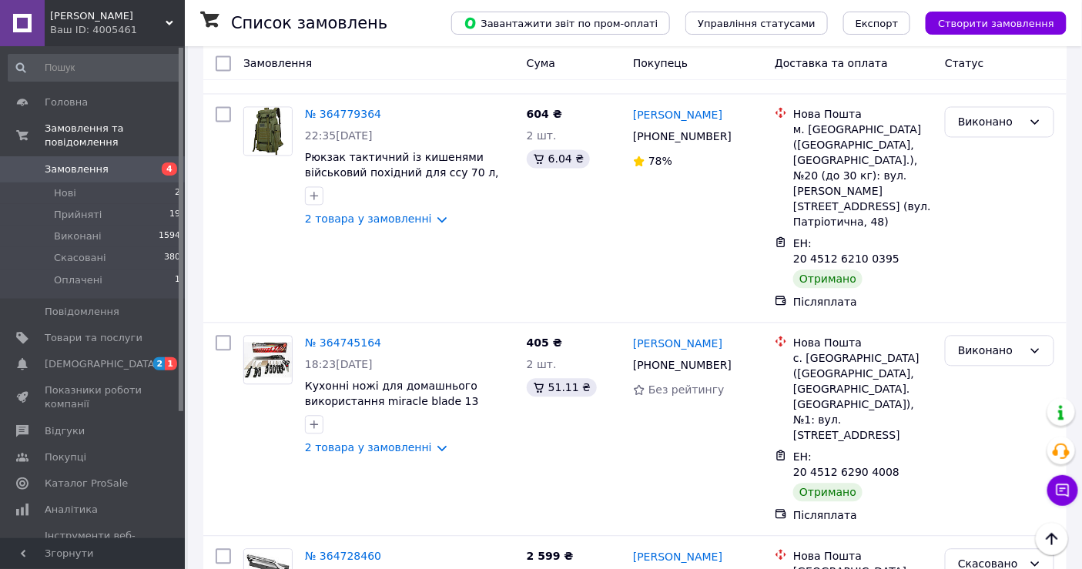
scroll to position [6992, 0]
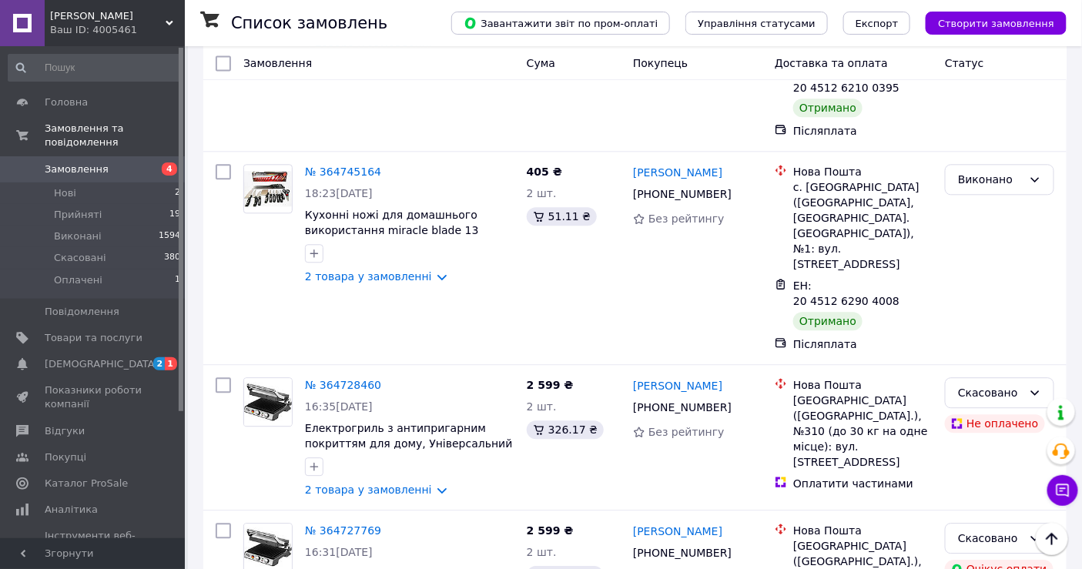
click at [984, 417] on li "Виконано" at bounding box center [1001, 423] width 108 height 28
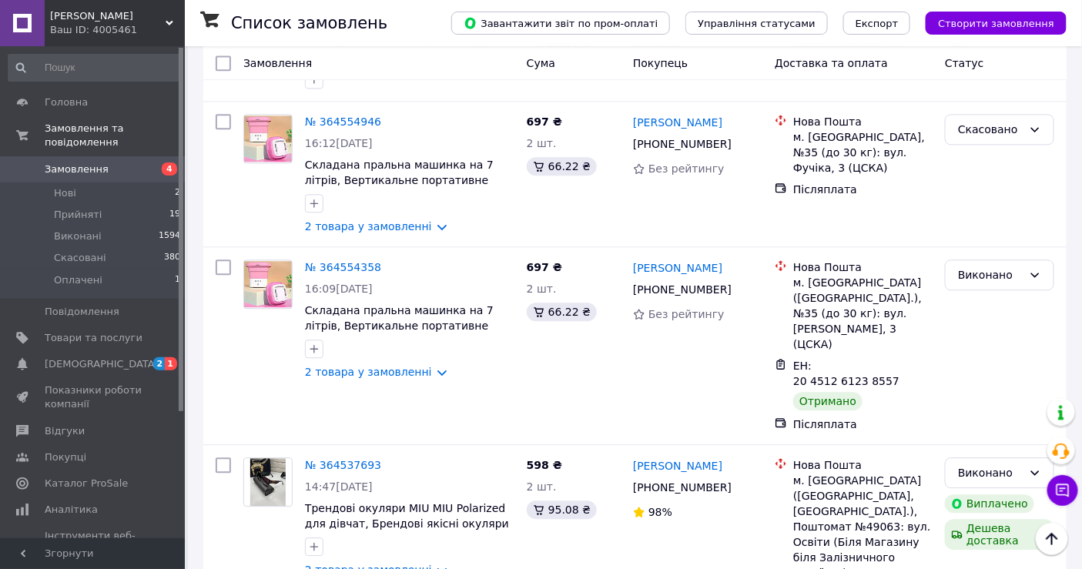
scroll to position [8961, 0]
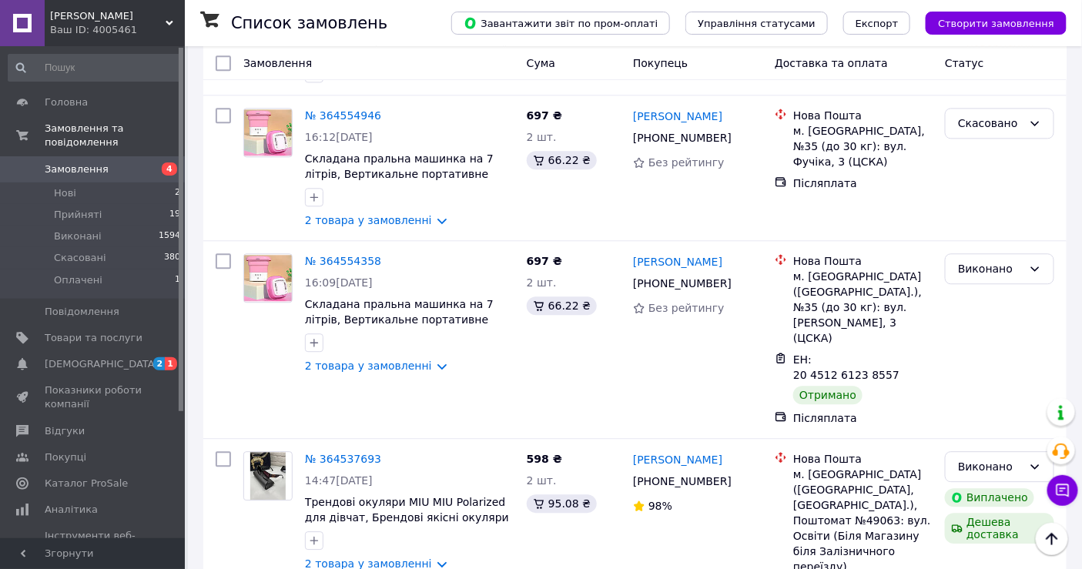
click at [996, 348] on li "Виконано" at bounding box center [1001, 351] width 108 height 28
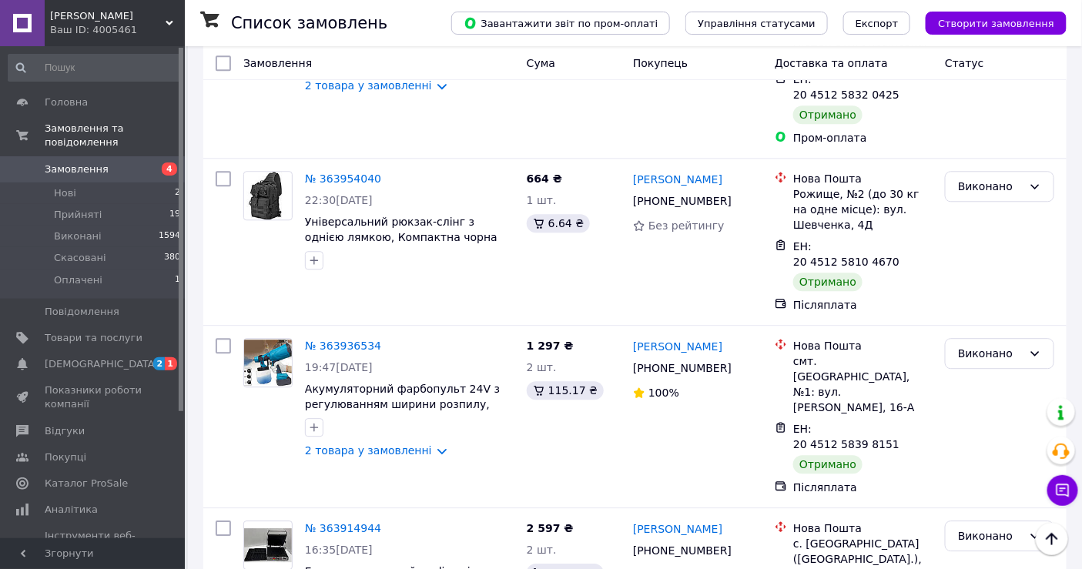
scroll to position [12899, 0]
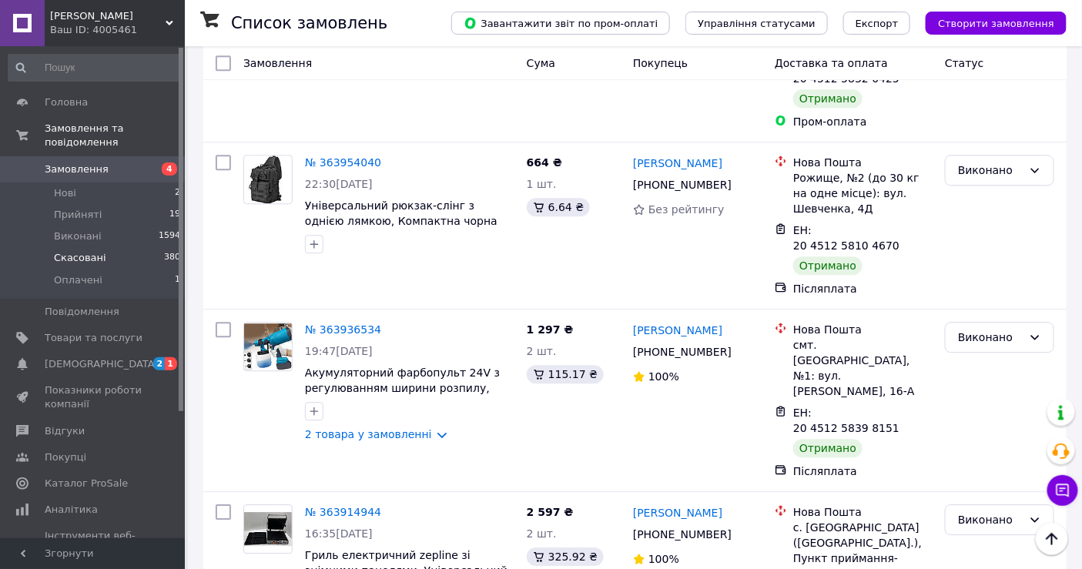
drag, startPoint x: 91, startPoint y: 274, endPoint x: 96, endPoint y: 245, distance: 29.8
click at [90, 273] on li "Оплачені 1" at bounding box center [94, 284] width 189 height 29
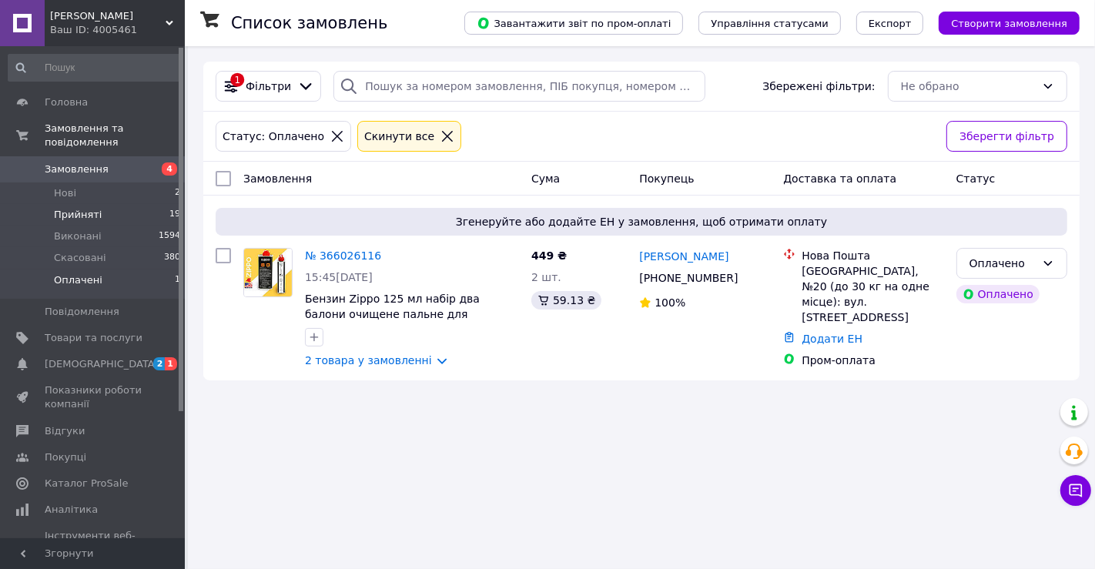
click at [125, 204] on li "Прийняті 19" at bounding box center [94, 215] width 189 height 22
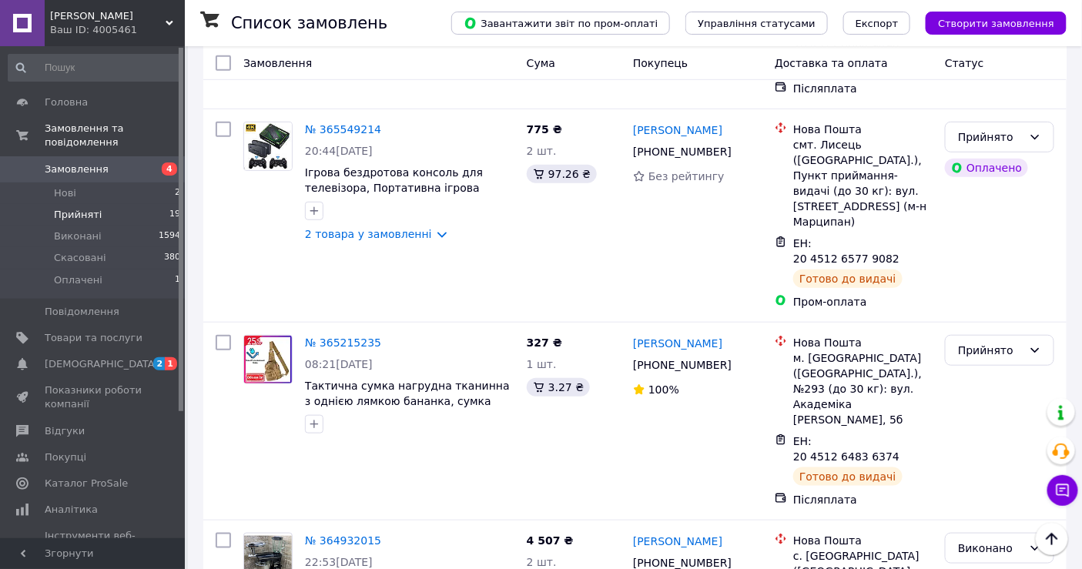
scroll to position [2471, 0]
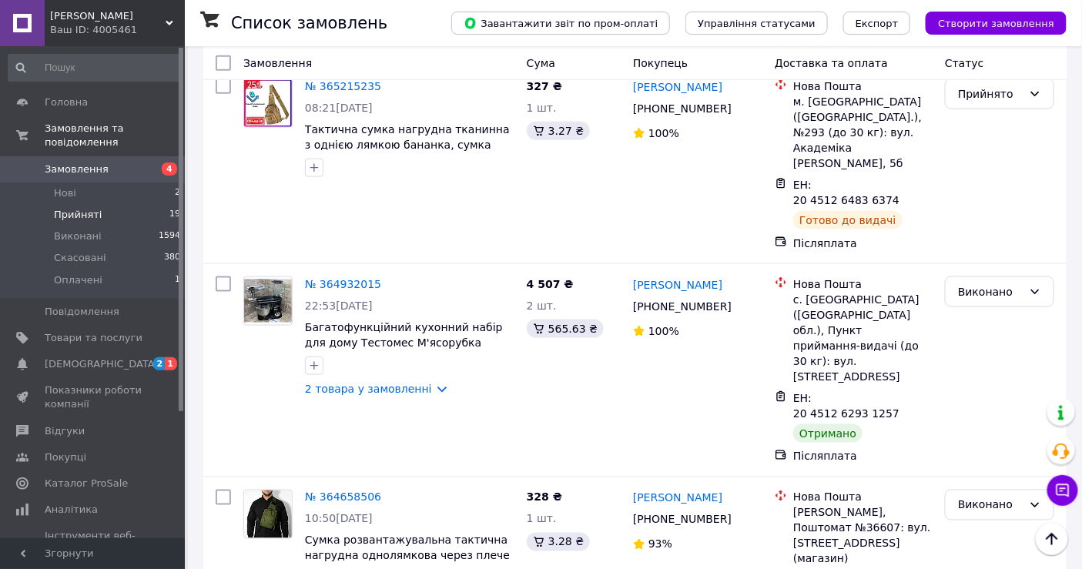
click at [987, 478] on li "Виконано" at bounding box center [1001, 478] width 108 height 28
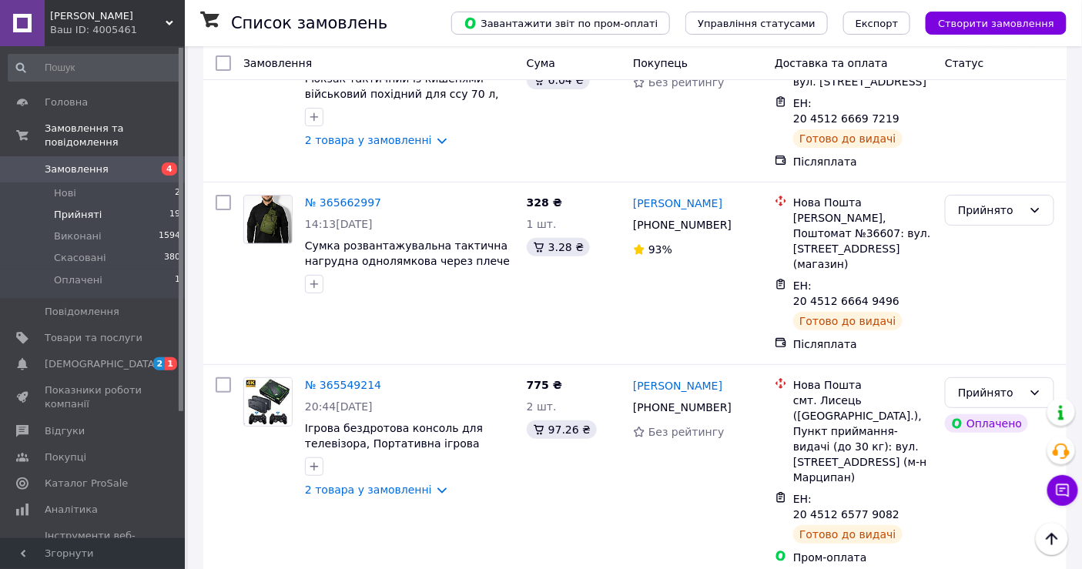
scroll to position [1986, 0]
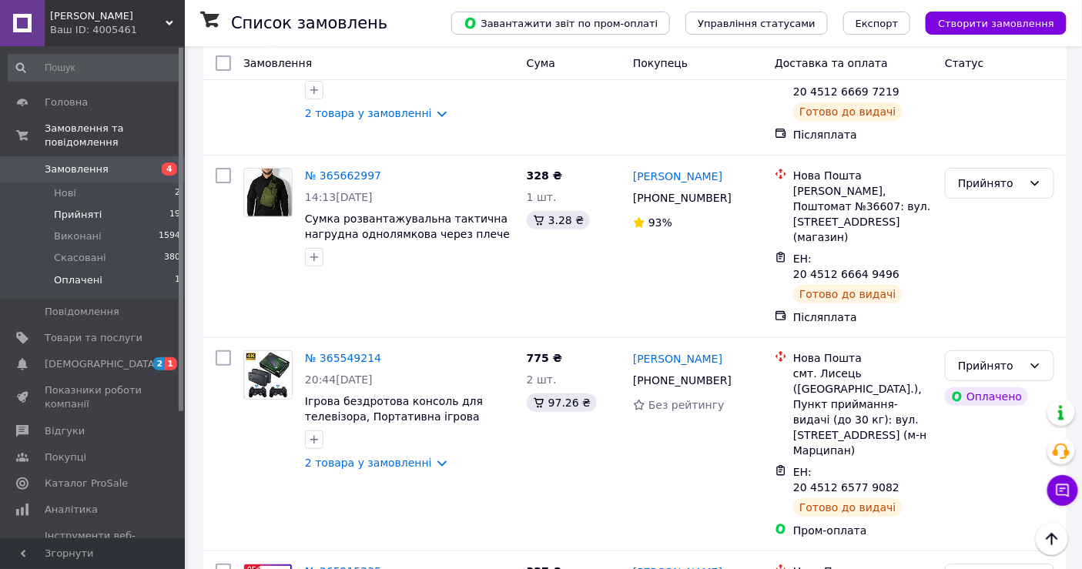
click at [114, 270] on li "Оплачені 1" at bounding box center [94, 284] width 189 height 29
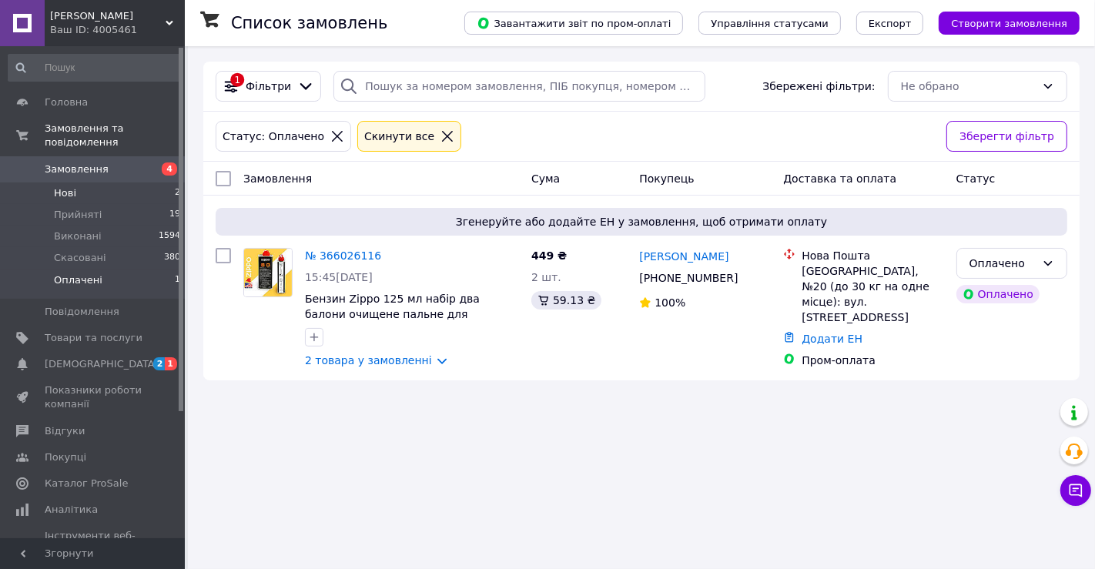
click at [71, 186] on span "Нові" at bounding box center [65, 193] width 22 height 14
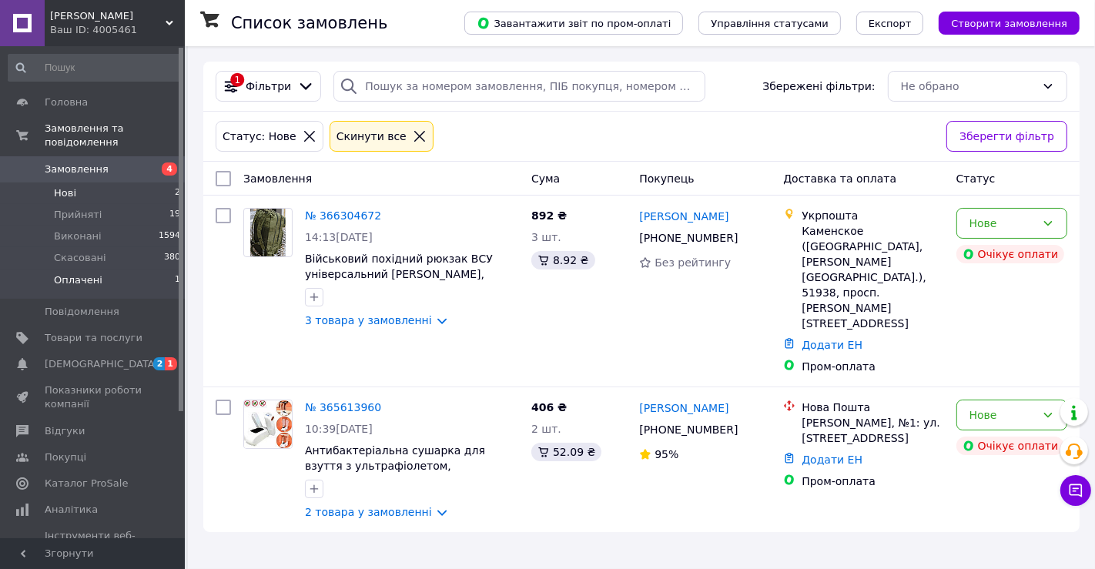
click at [116, 270] on li "Оплачені 1" at bounding box center [94, 284] width 189 height 29
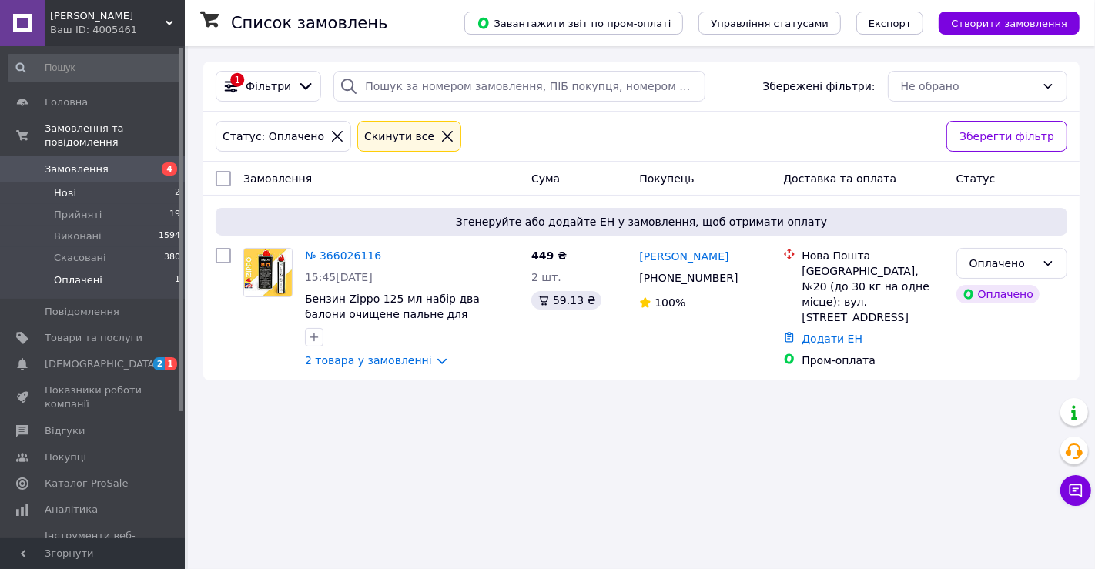
click at [116, 183] on li "Нові 2" at bounding box center [94, 194] width 189 height 22
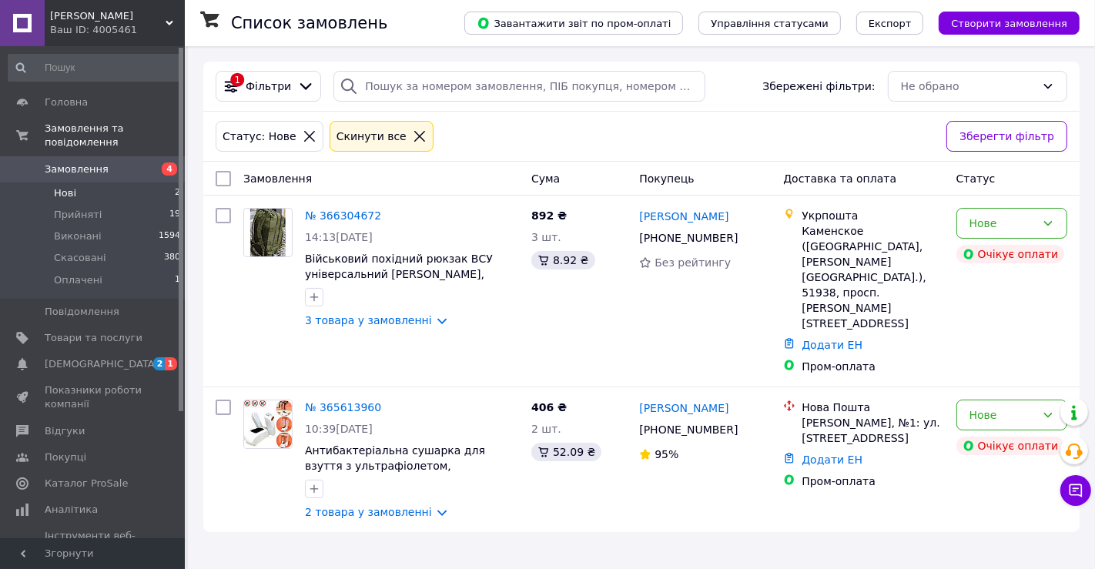
click at [71, 186] on span "Нові" at bounding box center [65, 193] width 22 height 14
click at [64, 186] on span "Нові" at bounding box center [65, 193] width 22 height 14
